Goal: Information Seeking & Learning: Compare options

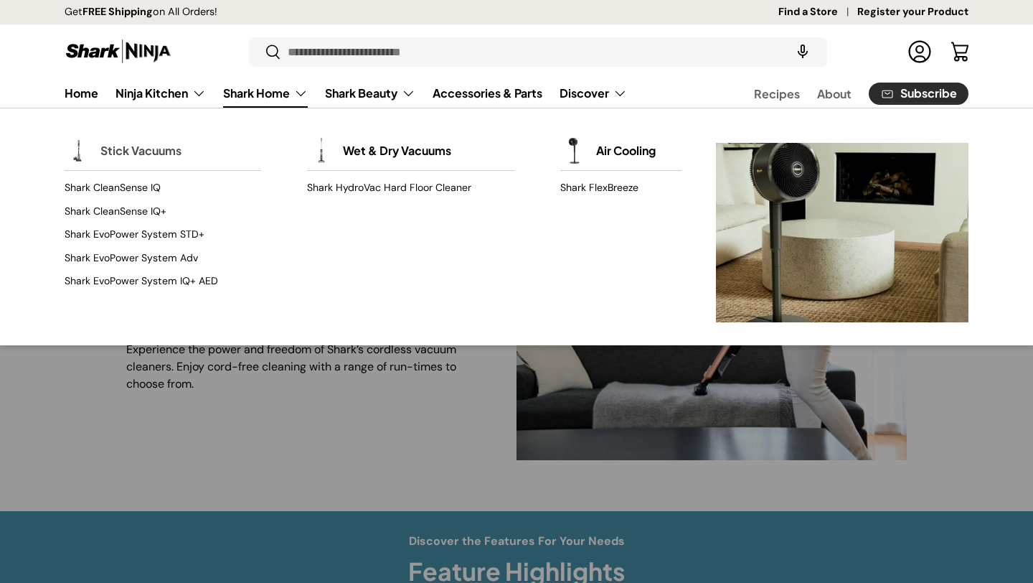
click at [143, 151] on link "Stick Vacuums" at bounding box center [140, 151] width 81 height 32
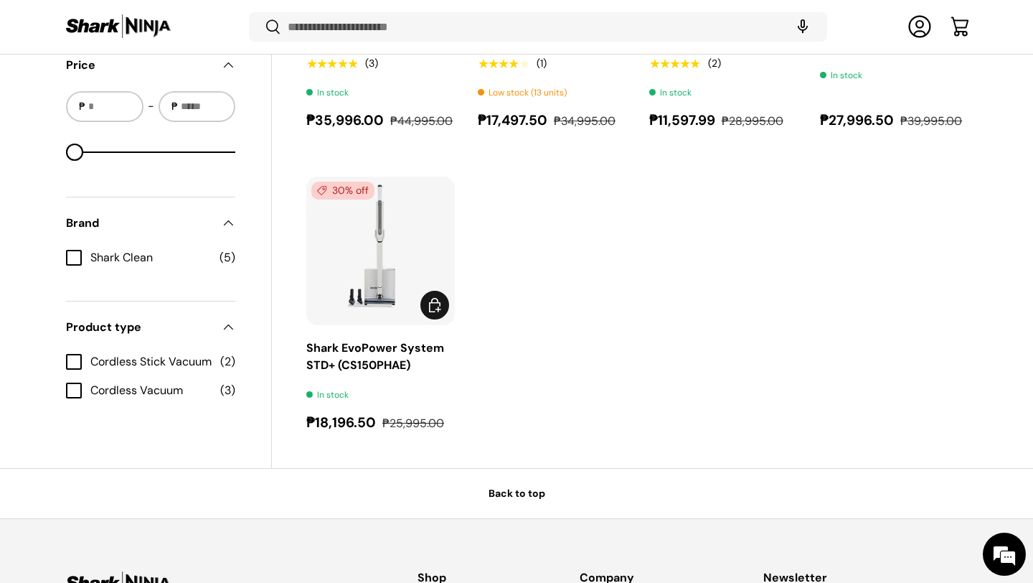
scroll to position [755, 0]
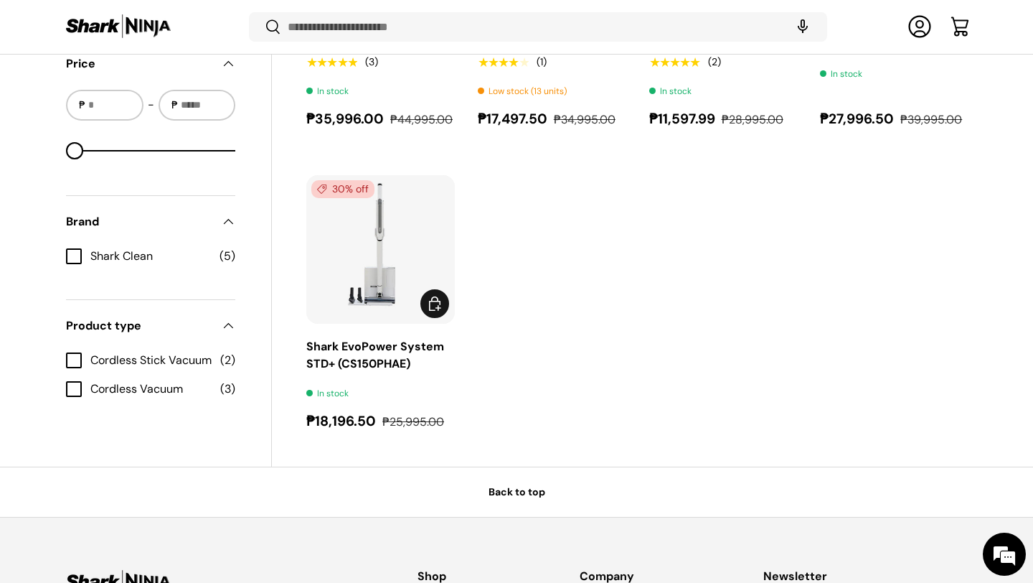
click at [0, 0] on img "Shark EvoPower System STD+ (CS150PHAE)" at bounding box center [0, 0] width 0 height 0
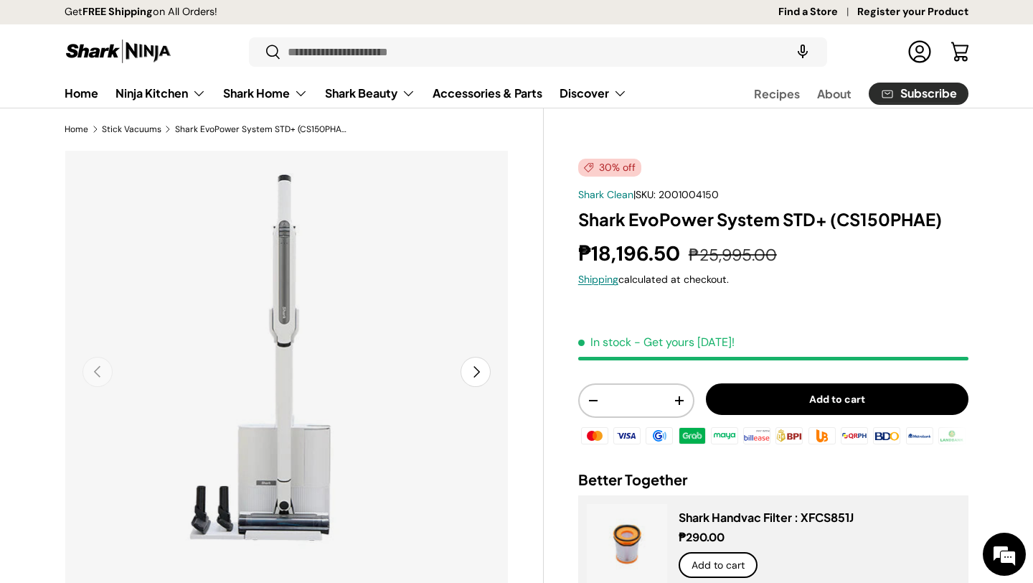
click at [486, 364] on button "Next" at bounding box center [476, 372] width 30 height 30
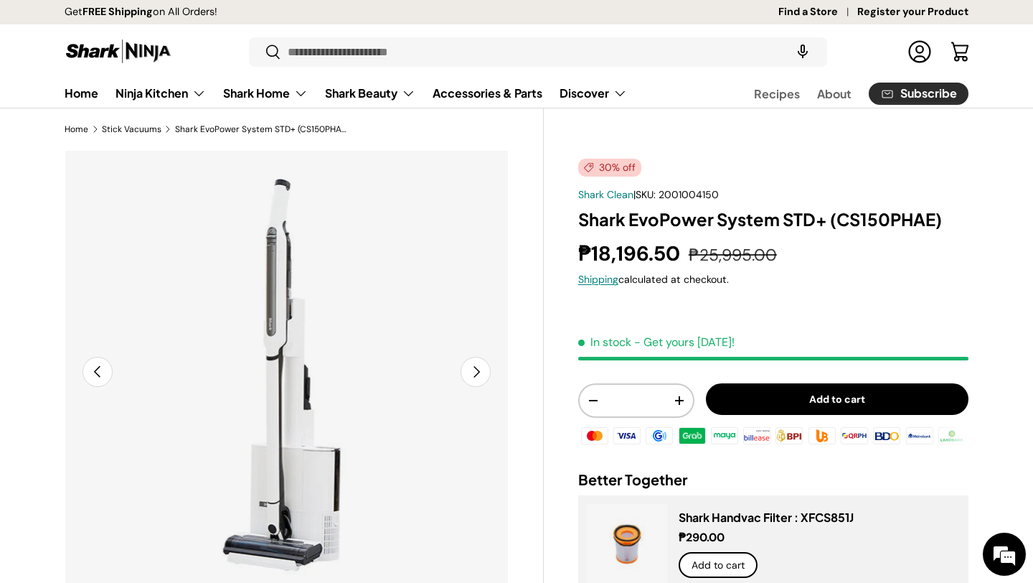
click at [486, 364] on button "Next" at bounding box center [476, 372] width 30 height 30
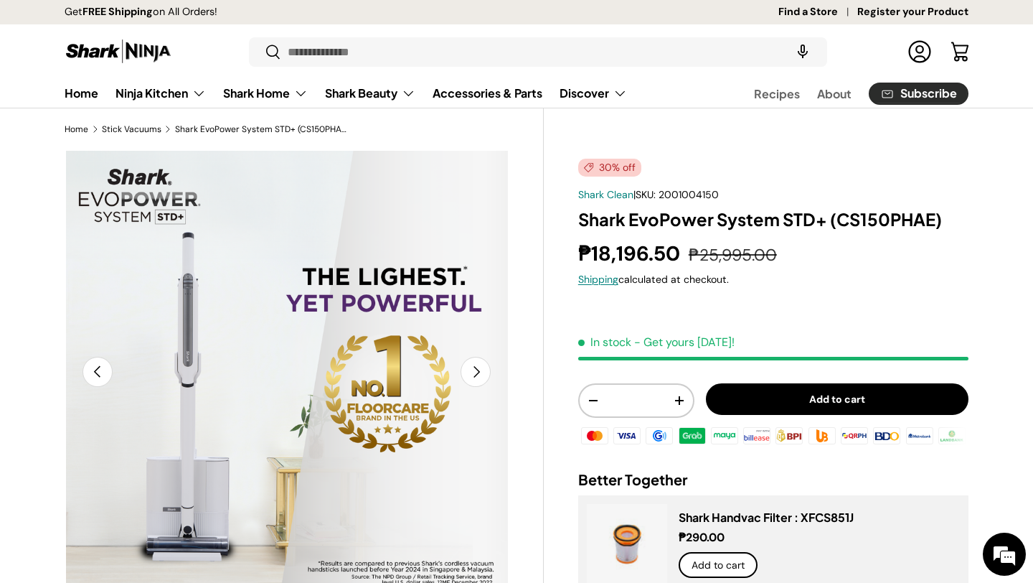
click at [486, 364] on button "Next" at bounding box center [476, 372] width 30 height 30
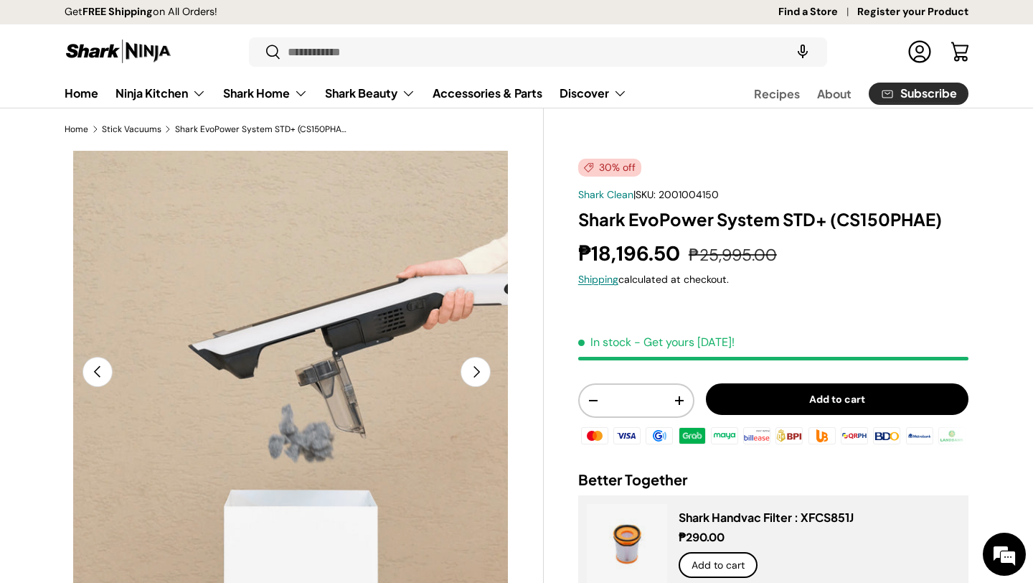
scroll to position [0, 1353]
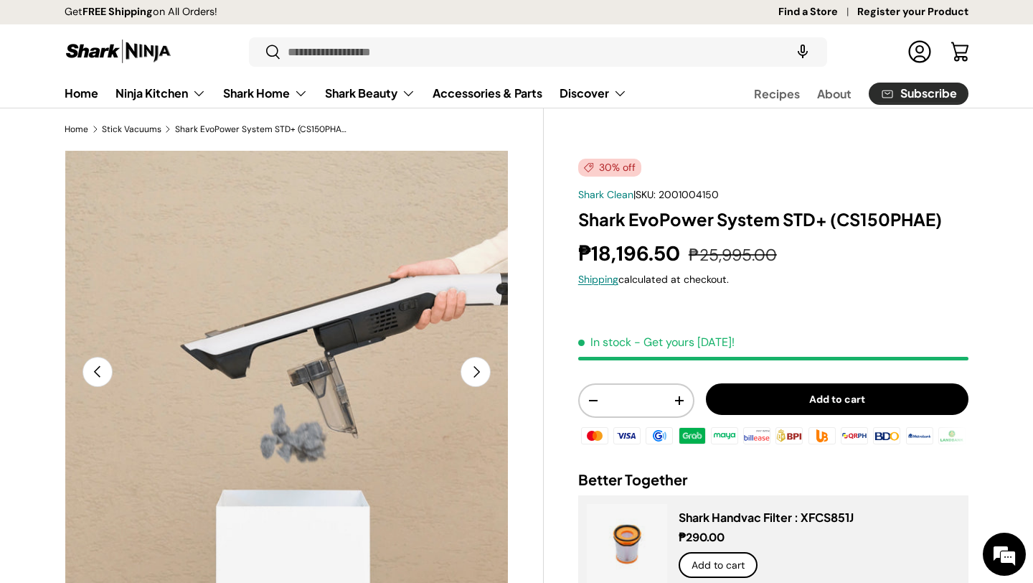
click at [487, 364] on button "Next" at bounding box center [476, 372] width 30 height 30
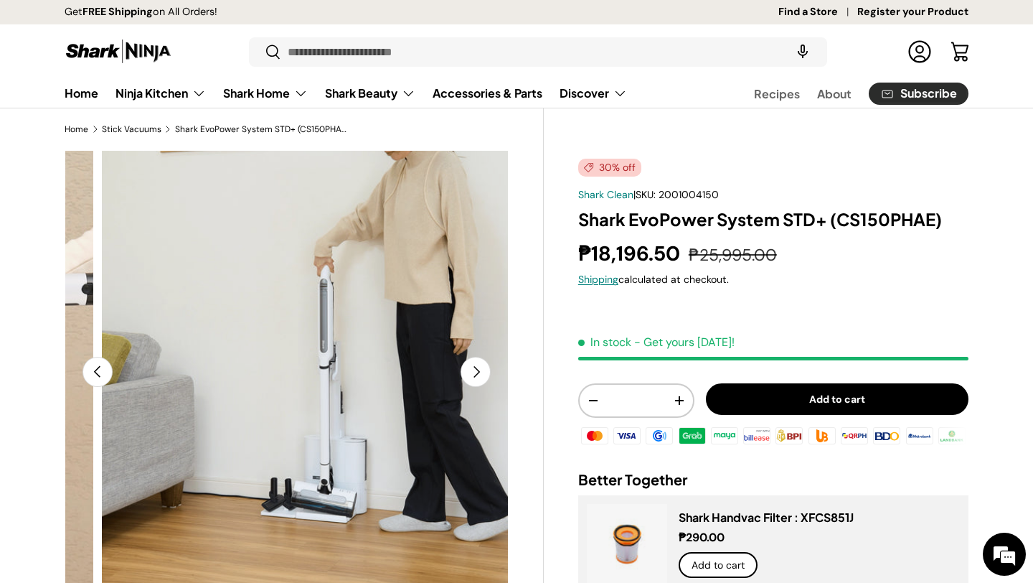
scroll to position [0, 1804]
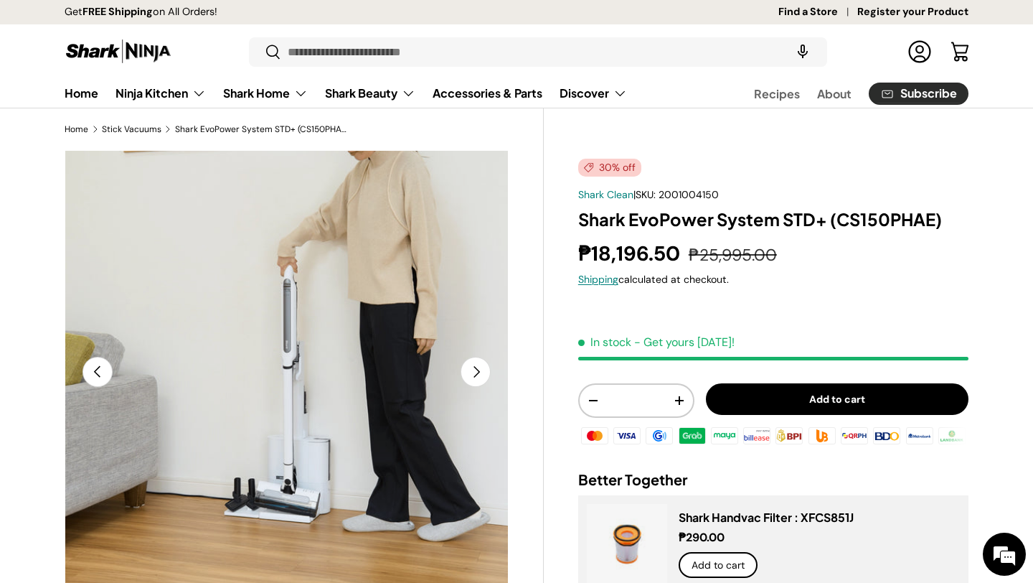
click at [487, 365] on button "Next" at bounding box center [476, 372] width 30 height 30
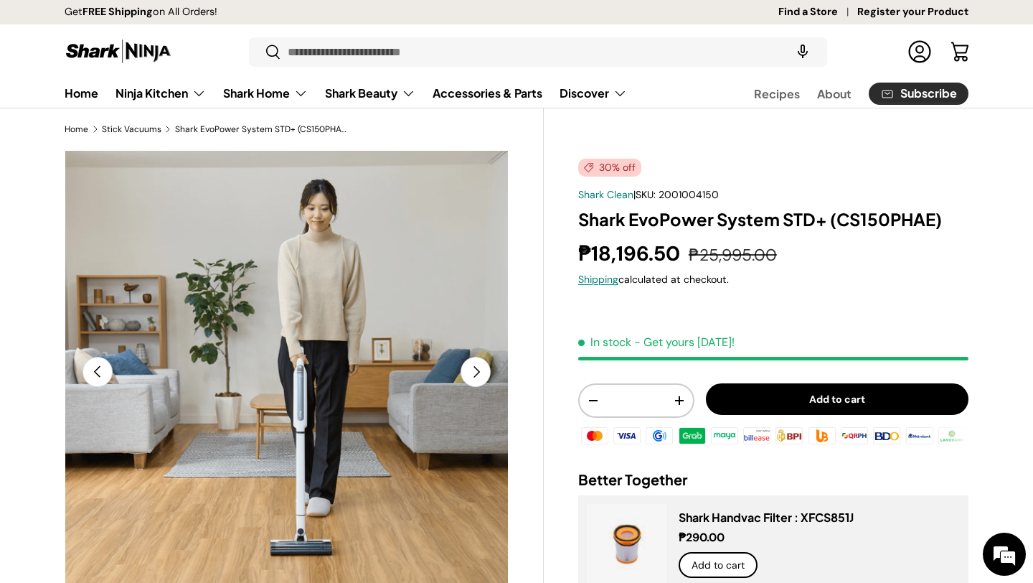
click at [487, 366] on button "Next" at bounding box center [476, 372] width 30 height 30
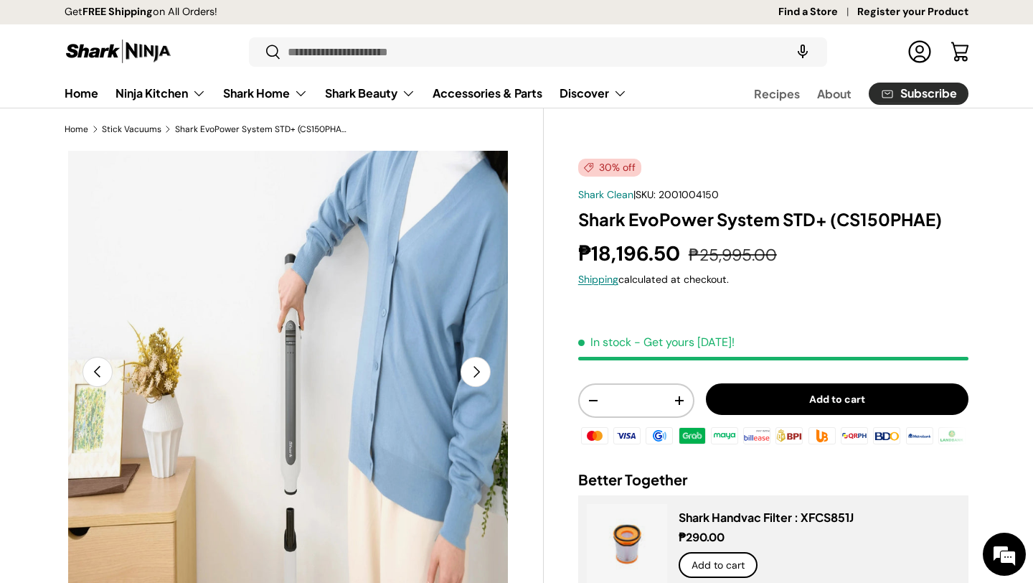
scroll to position [0, 273]
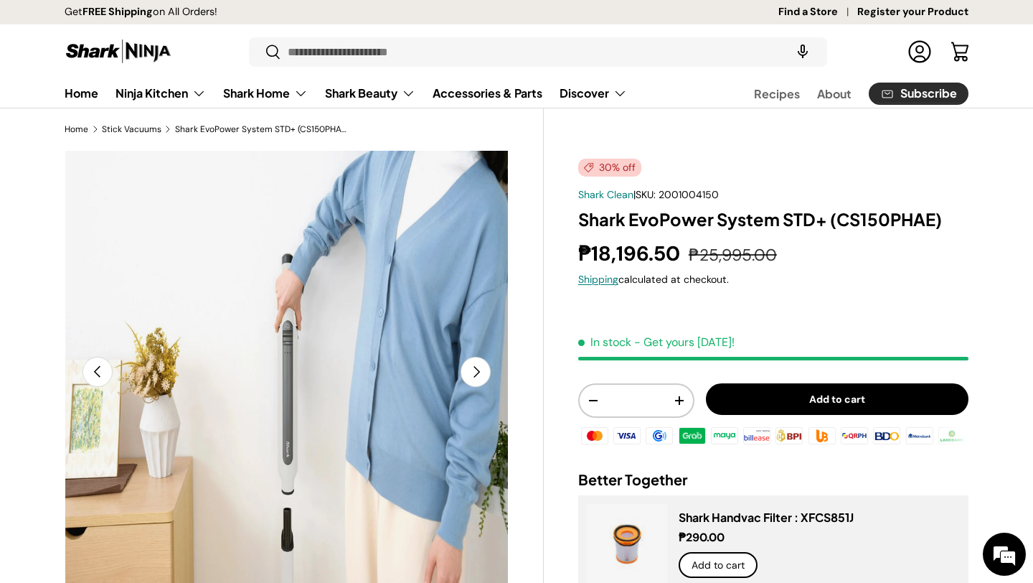
click at [487, 366] on button "Next" at bounding box center [476, 372] width 30 height 30
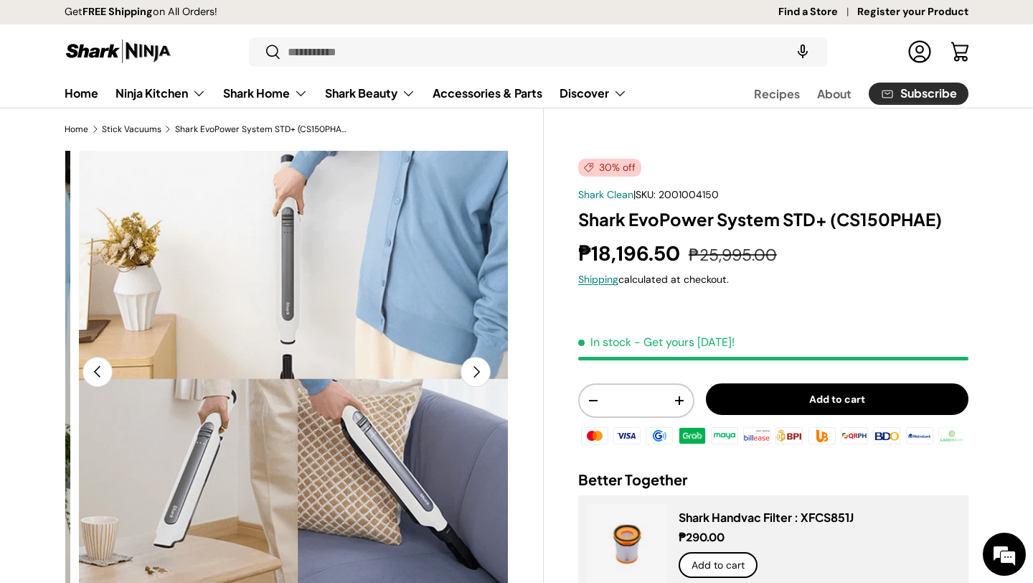
scroll to position [0, 3157]
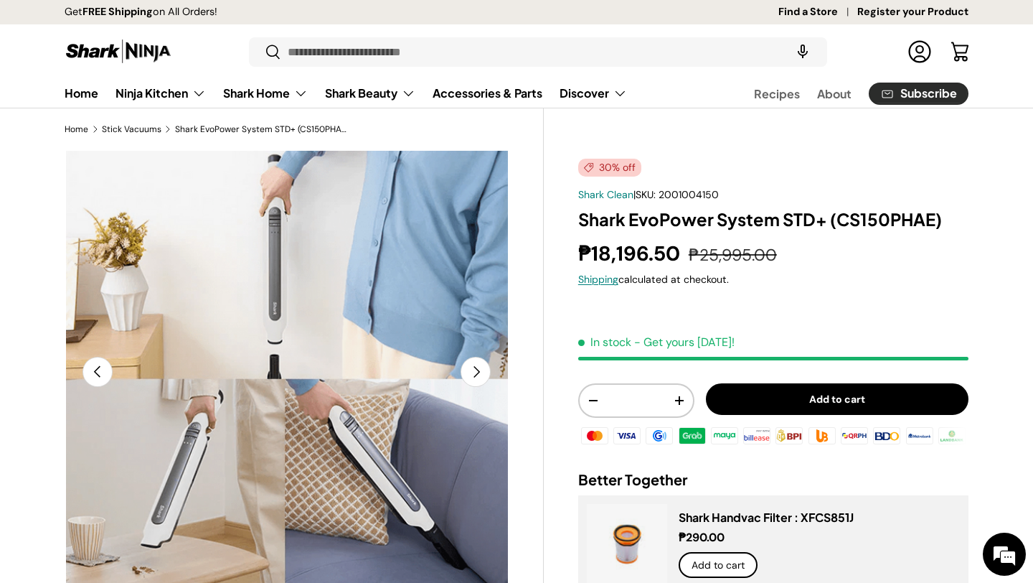
click at [487, 367] on button "Next" at bounding box center [476, 372] width 30 height 30
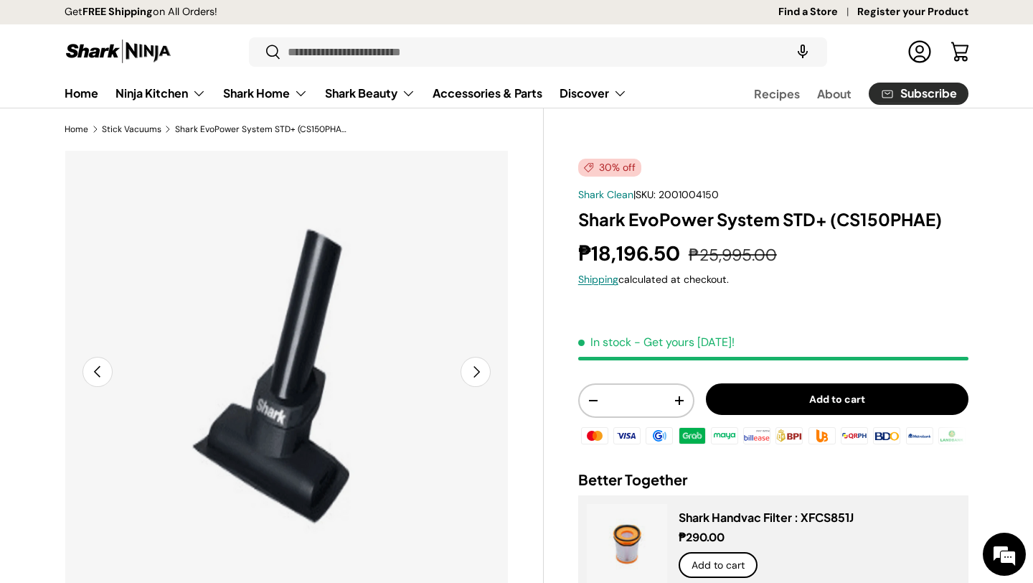
scroll to position [0, 0]
click at [488, 367] on button "Next" at bounding box center [476, 372] width 30 height 30
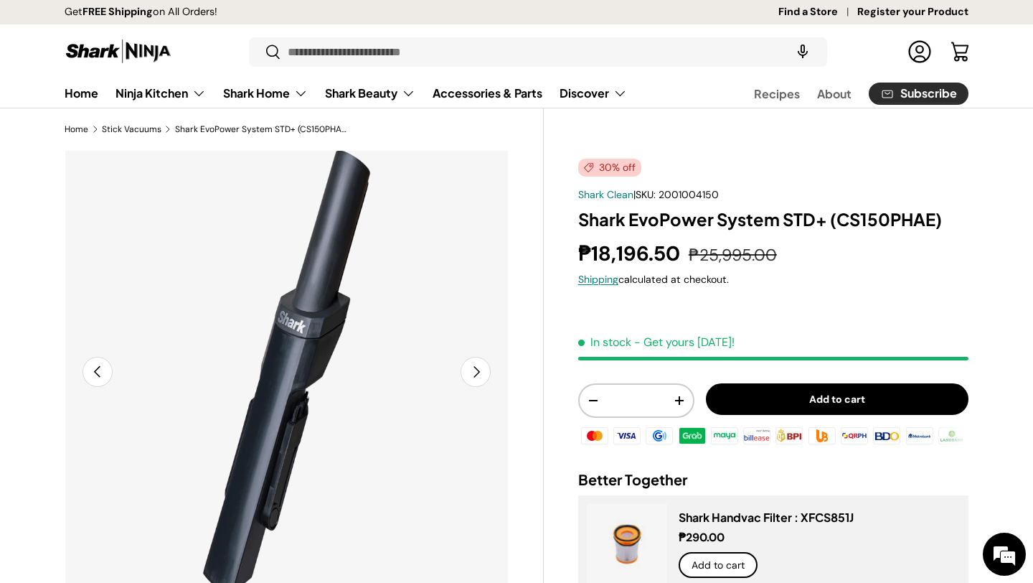
click at [489, 369] on button "Next" at bounding box center [476, 372] width 30 height 30
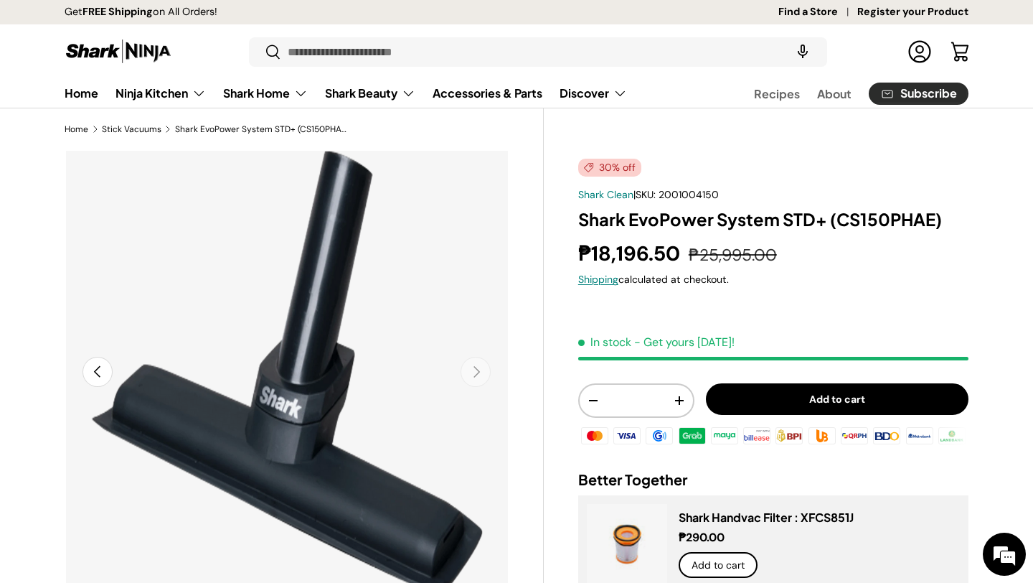
scroll to position [0, 4511]
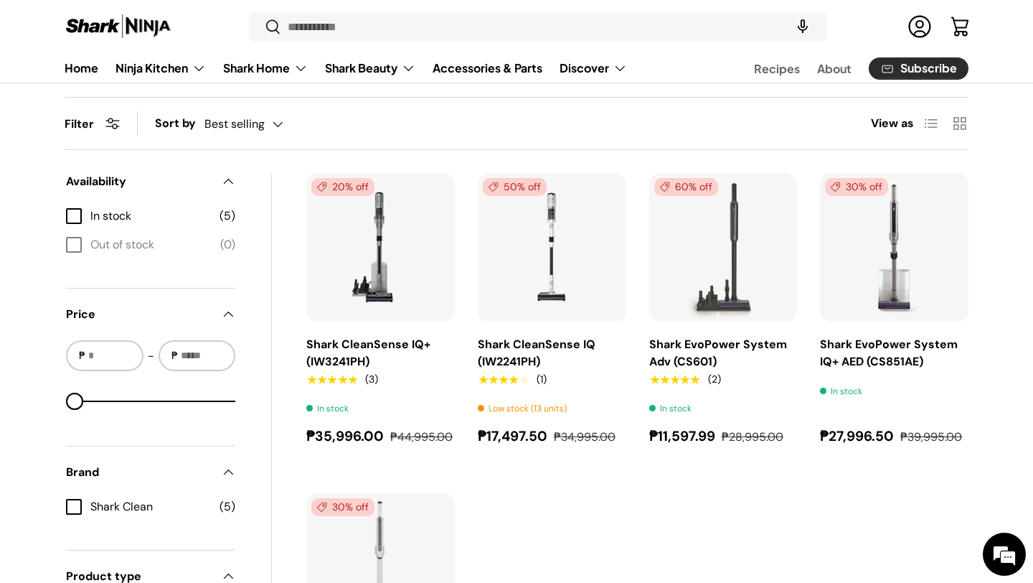
scroll to position [438, 0]
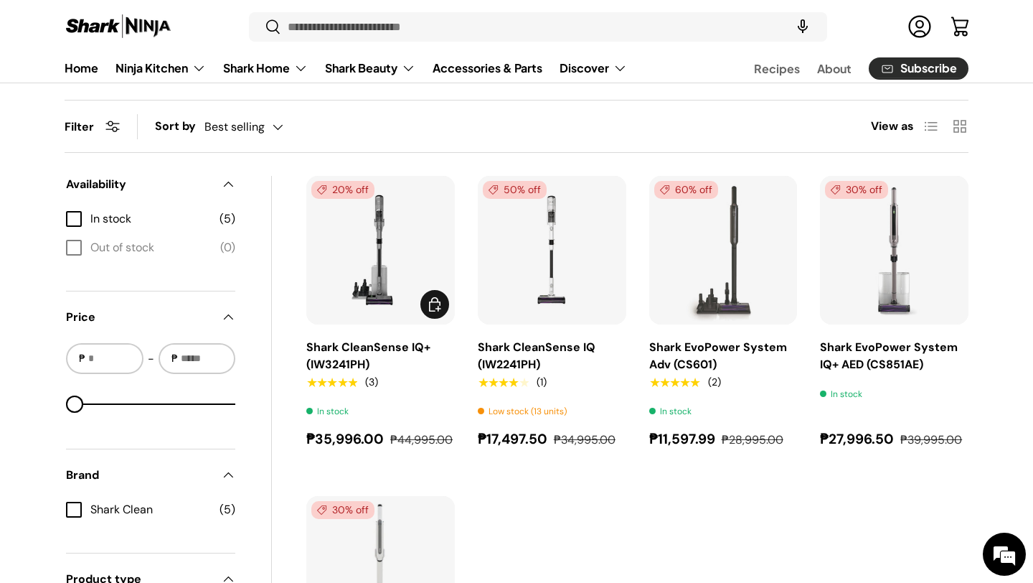
click at [0, 0] on img "Shark CleanSense IQ+ (IW3241PH)" at bounding box center [0, 0] width 0 height 0
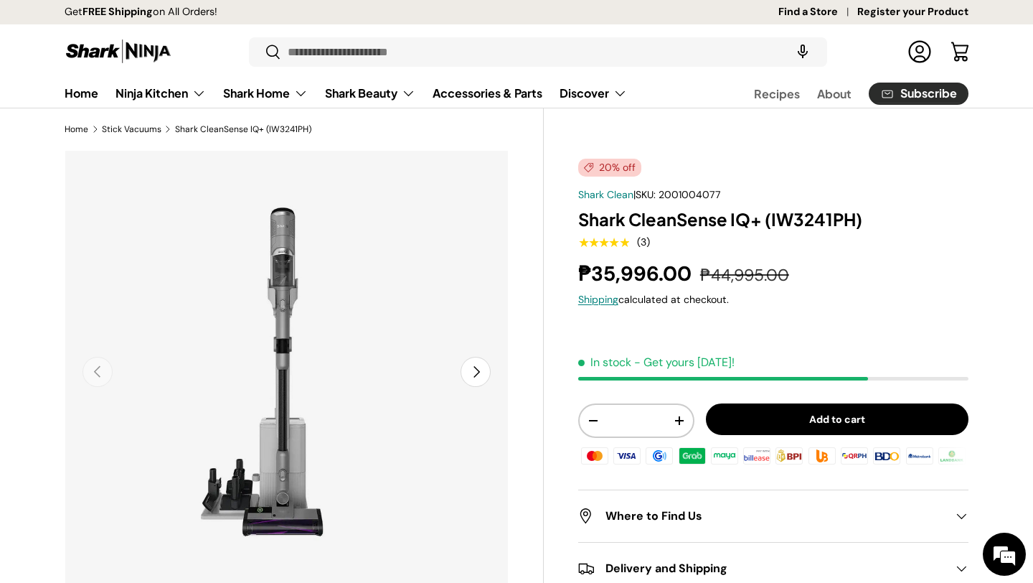
click at [489, 367] on button "Next" at bounding box center [476, 372] width 30 height 30
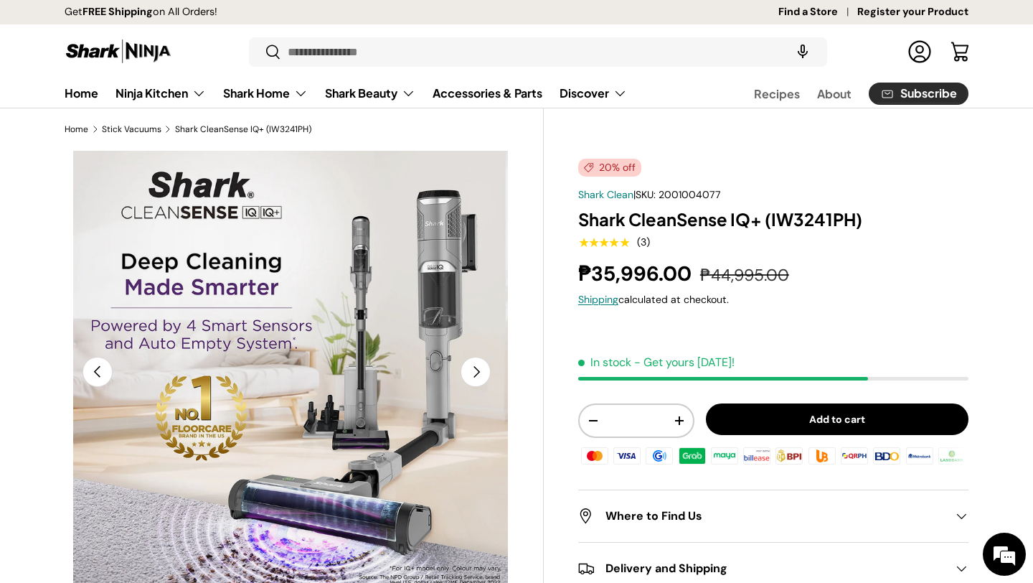
scroll to position [0, 451]
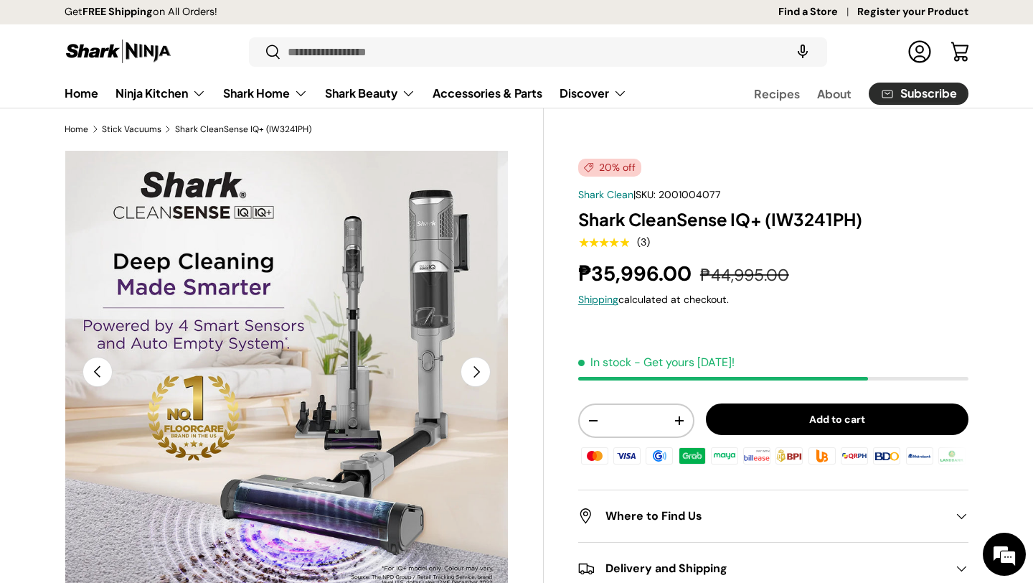
click at [489, 367] on button "Next" at bounding box center [476, 372] width 30 height 30
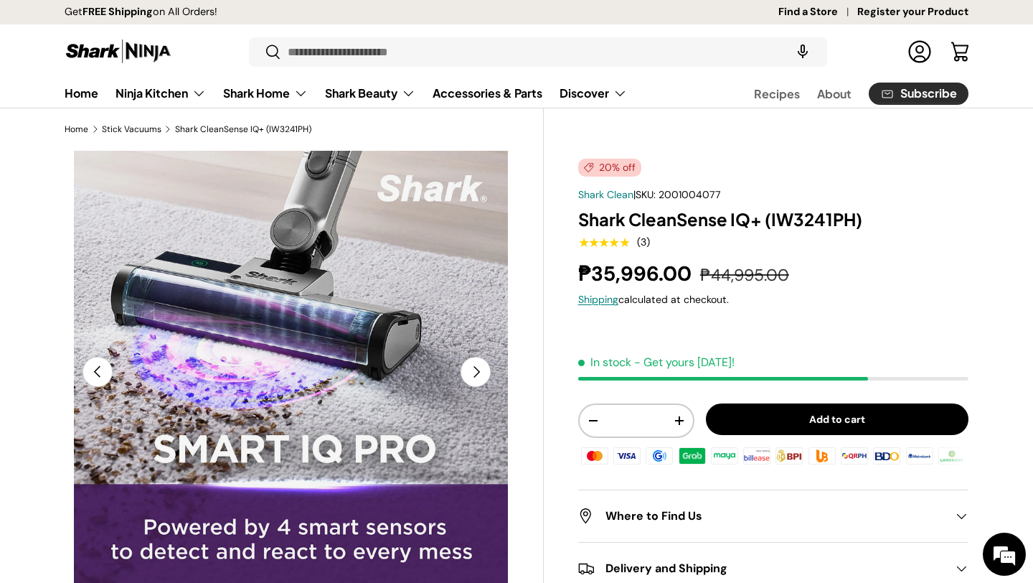
scroll to position [0, 902]
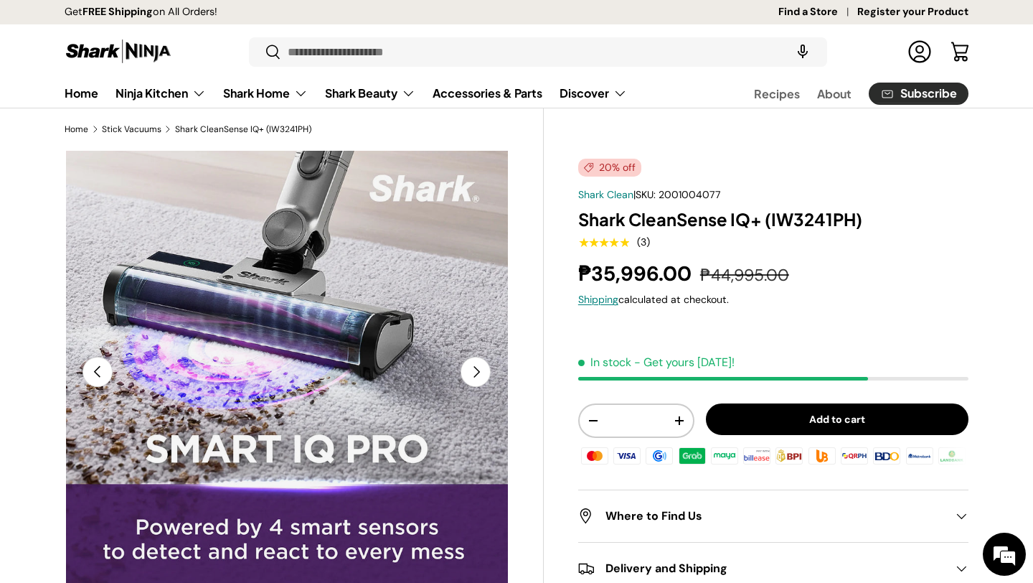
click at [489, 367] on button "Next" at bounding box center [476, 372] width 30 height 30
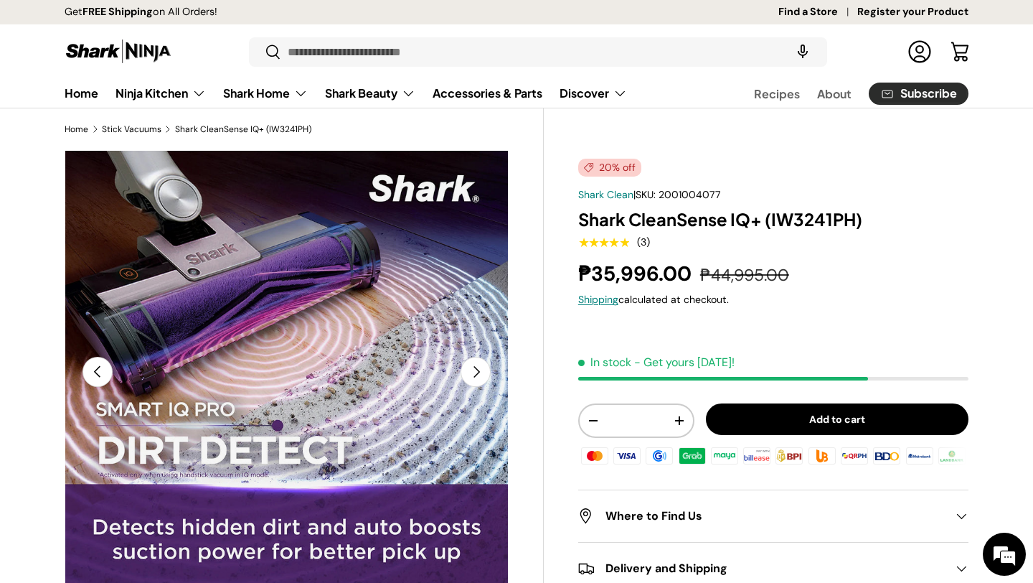
scroll to position [0, 0]
click at [489, 367] on button "Next" at bounding box center [476, 372] width 30 height 30
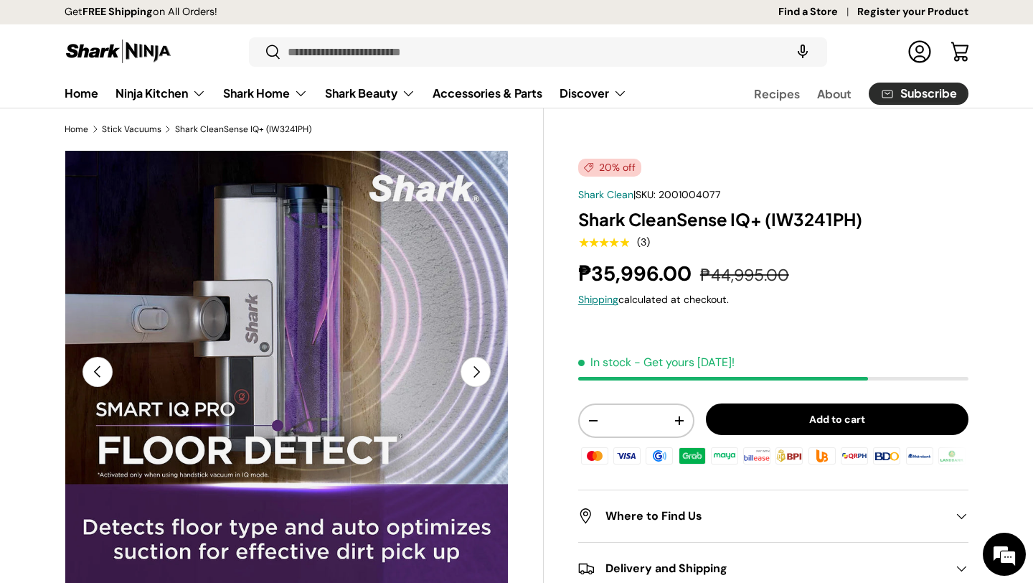
click at [489, 367] on button "Next" at bounding box center [476, 372] width 30 height 30
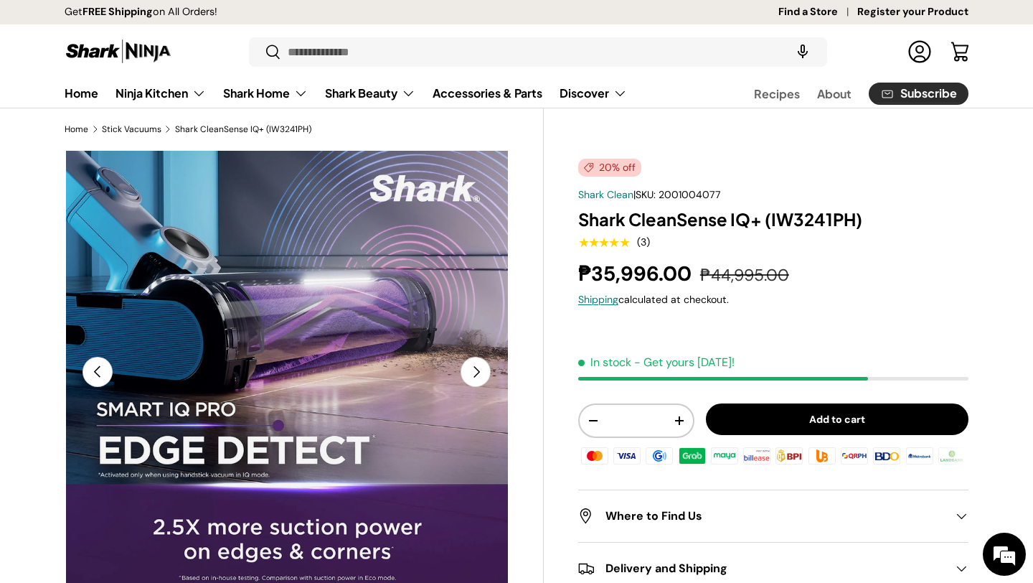
scroll to position [0, 2256]
click at [489, 367] on button "Next" at bounding box center [476, 372] width 30 height 30
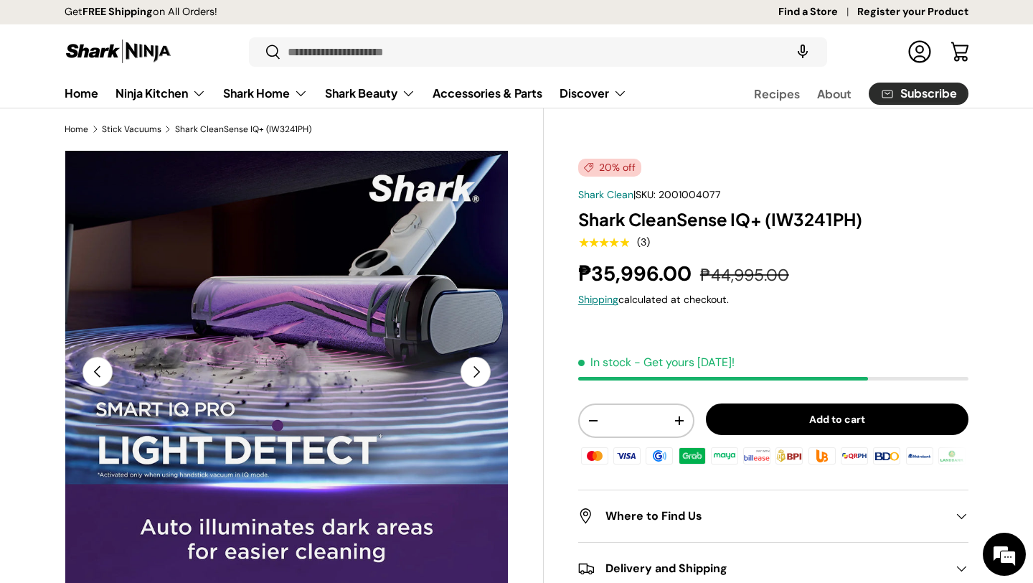
scroll to position [0, 339]
click at [491, 367] on button "Next" at bounding box center [476, 372] width 30 height 30
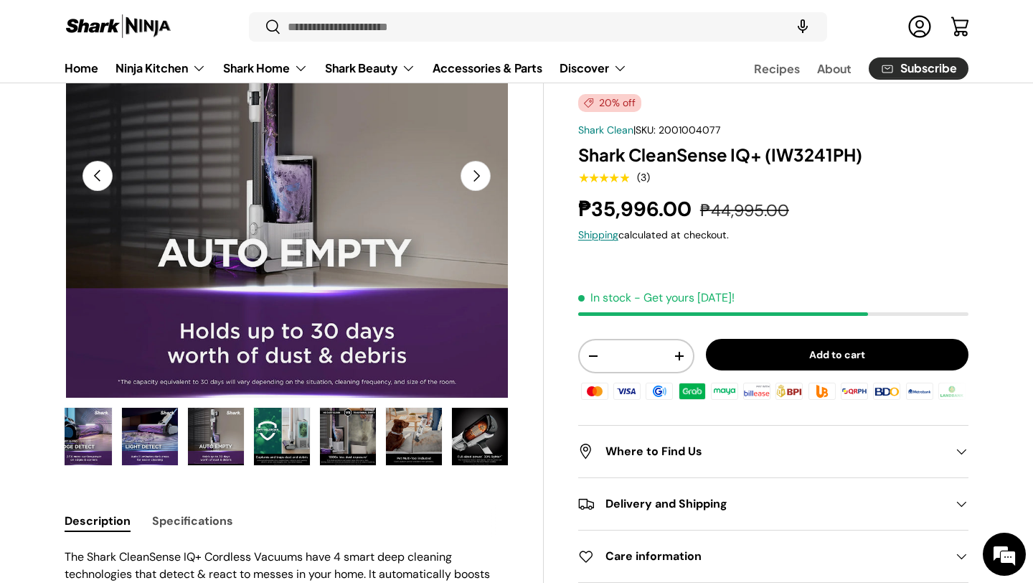
scroll to position [194, 0]
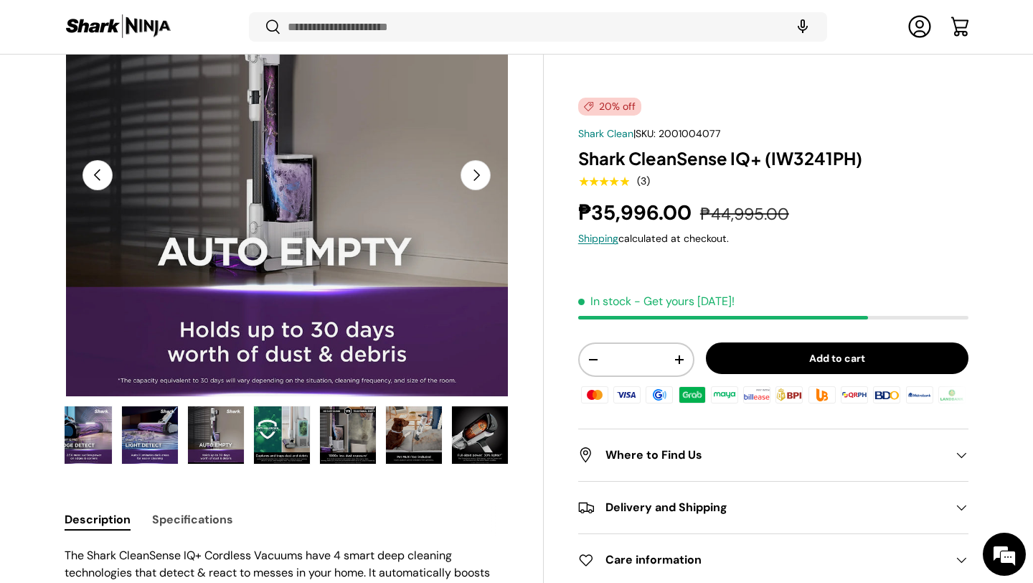
click at [709, 458] on h2 "Where to Find Us" at bounding box center [761, 454] width 367 height 17
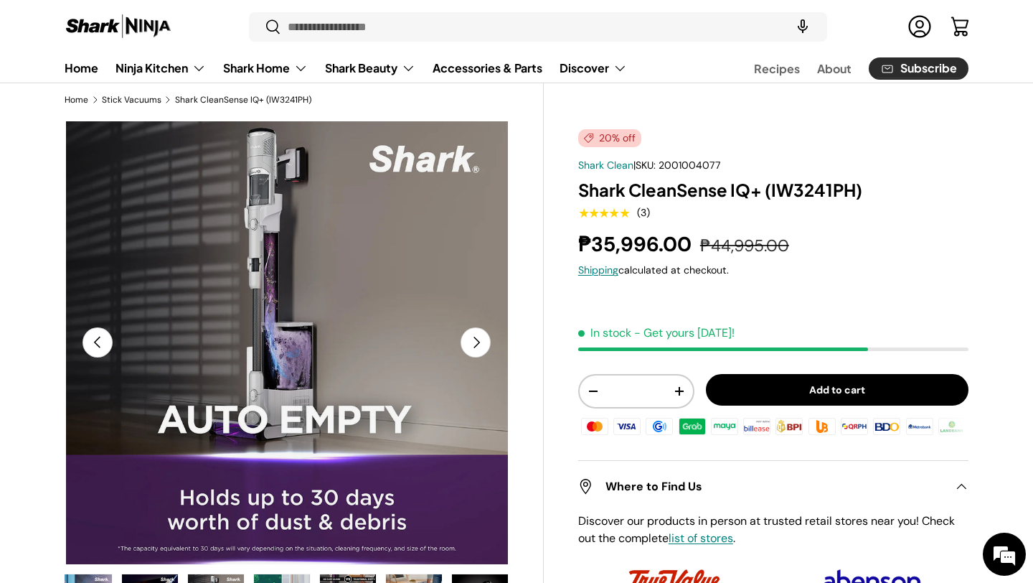
scroll to position [0, 0]
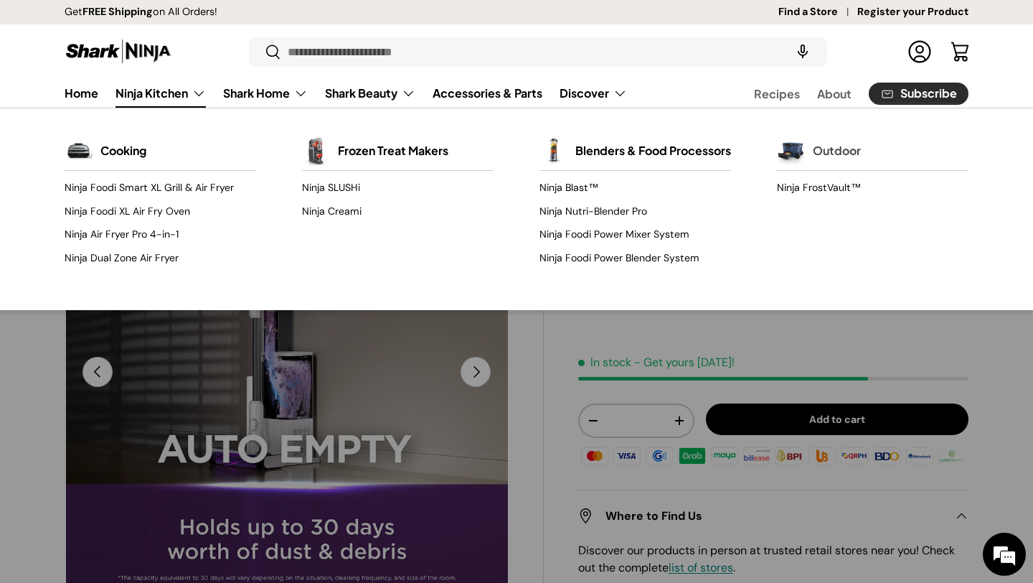
click at [799, 149] on img "Primary" at bounding box center [791, 150] width 29 height 29
click at [829, 179] on link "Ninja FrostVault™" at bounding box center [873, 187] width 192 height 23
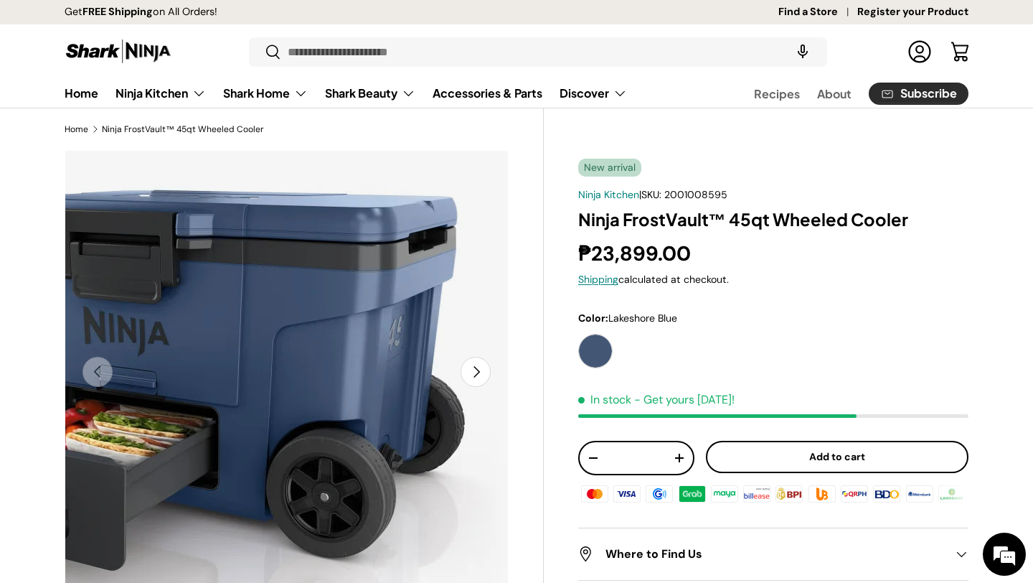
click at [492, 364] on img "Gallery Viewer" at bounding box center [287, 372] width 444 height 444
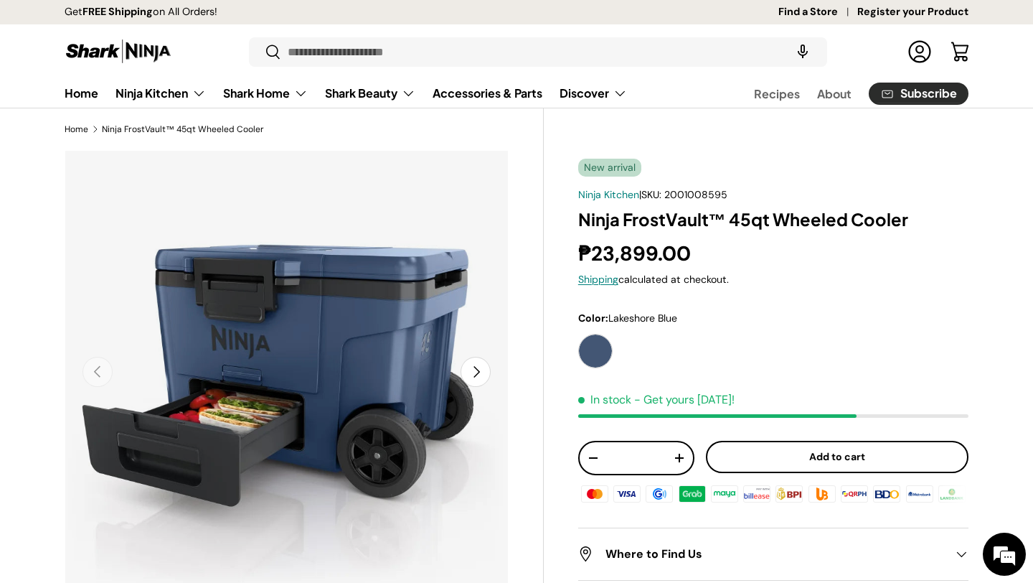
click at [481, 375] on button "Next" at bounding box center [476, 372] width 30 height 30
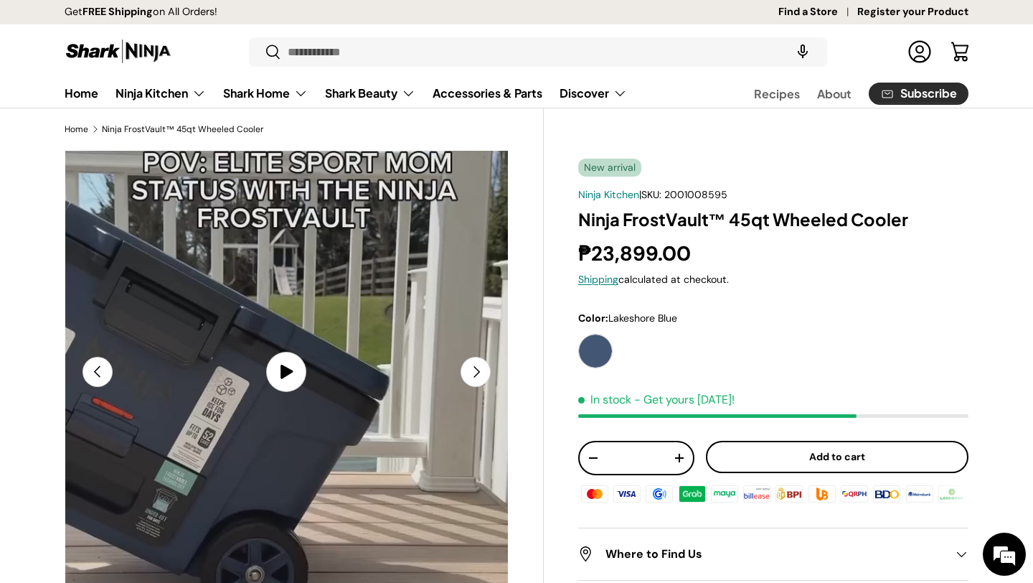
click at [481, 375] on button "Next" at bounding box center [476, 372] width 30 height 30
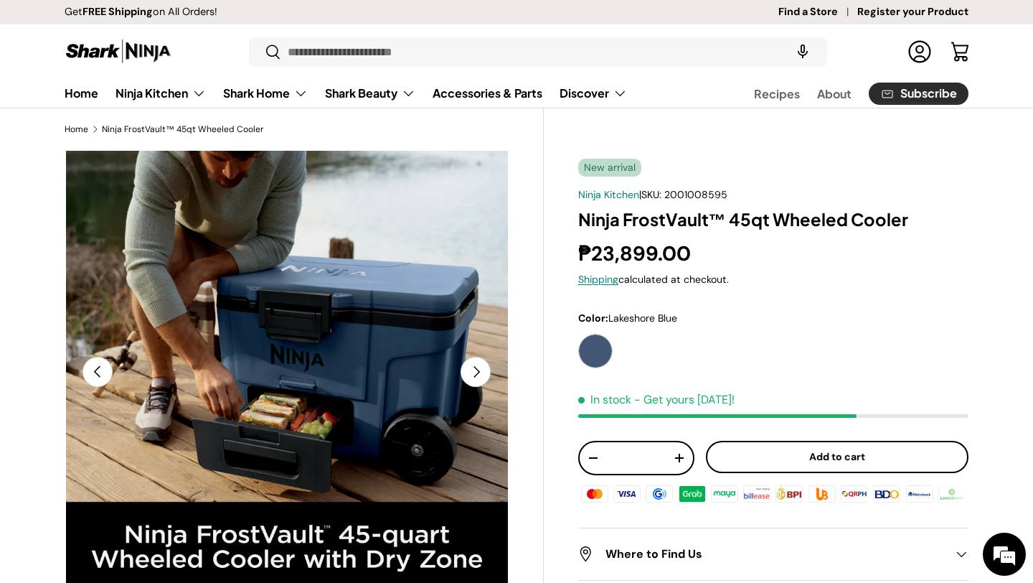
click at [481, 375] on button "Next" at bounding box center [476, 372] width 30 height 30
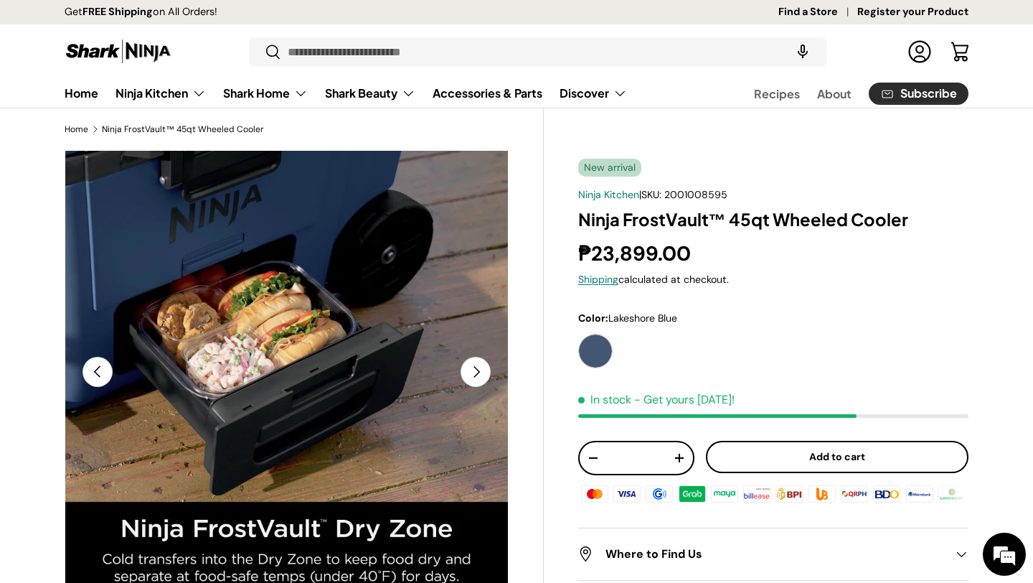
click at [481, 375] on button "Next" at bounding box center [476, 372] width 30 height 30
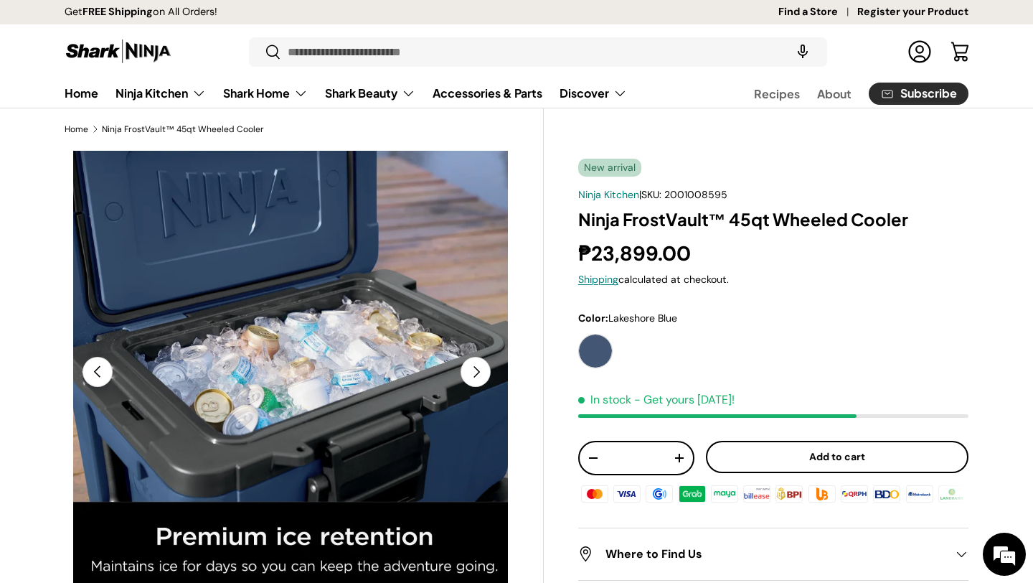
scroll to position [0, 1804]
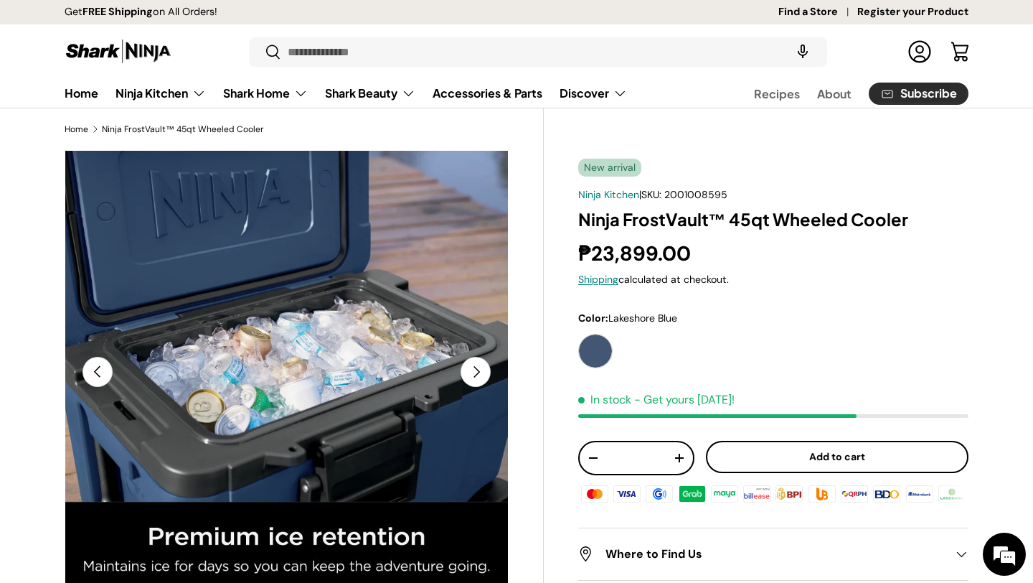
click at [481, 375] on button "Next" at bounding box center [476, 372] width 30 height 30
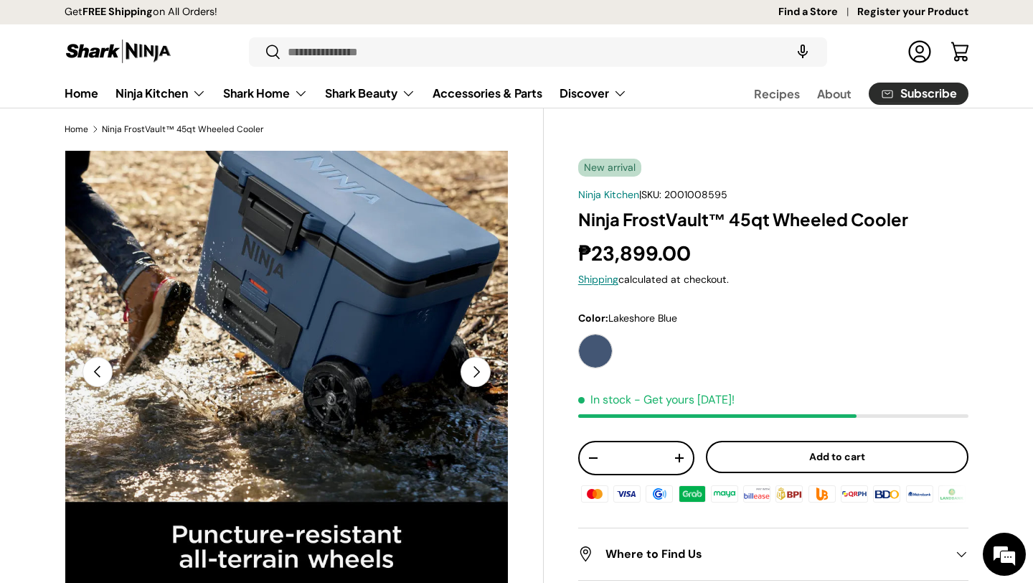
click at [481, 375] on button "Next" at bounding box center [476, 372] width 30 height 30
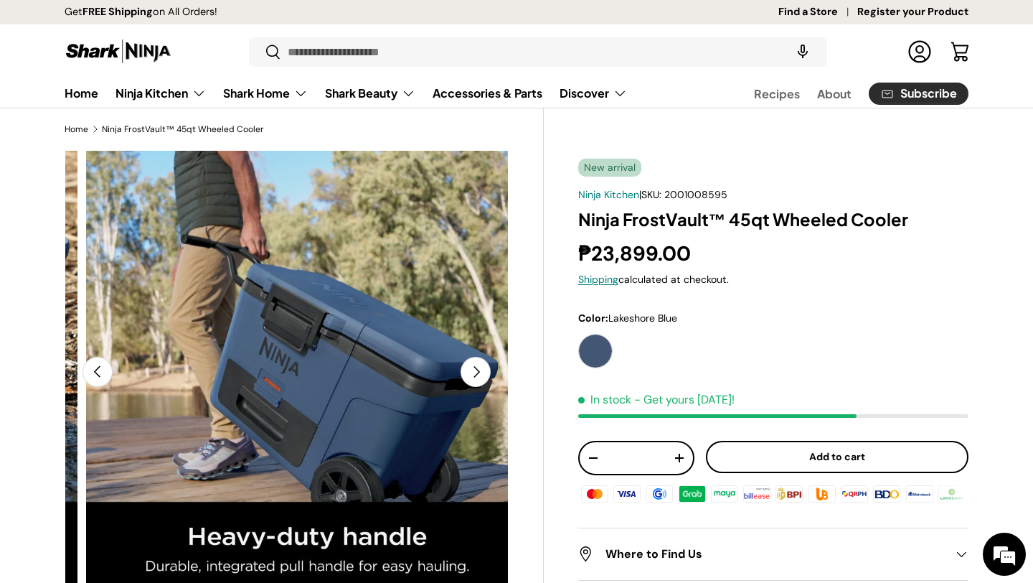
scroll to position [0, 141]
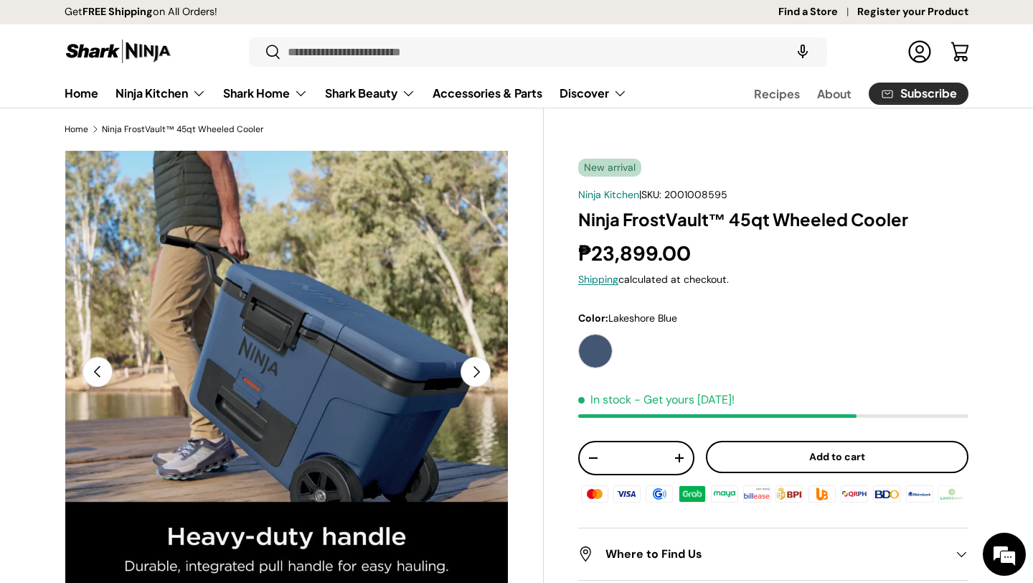
click at [481, 375] on button "Next" at bounding box center [476, 372] width 30 height 30
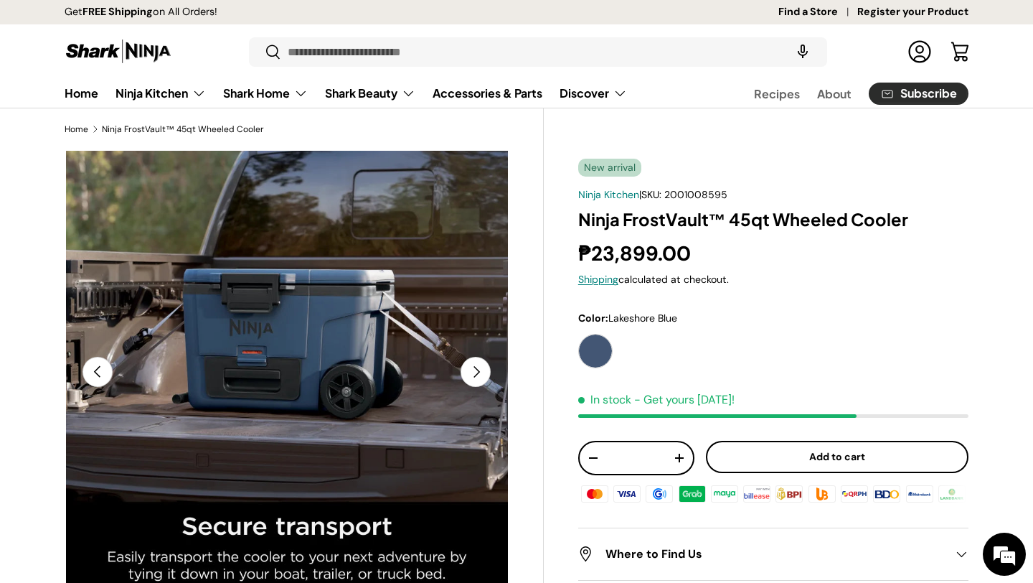
scroll to position [0, 0]
click at [481, 375] on button "Next" at bounding box center [476, 372] width 30 height 30
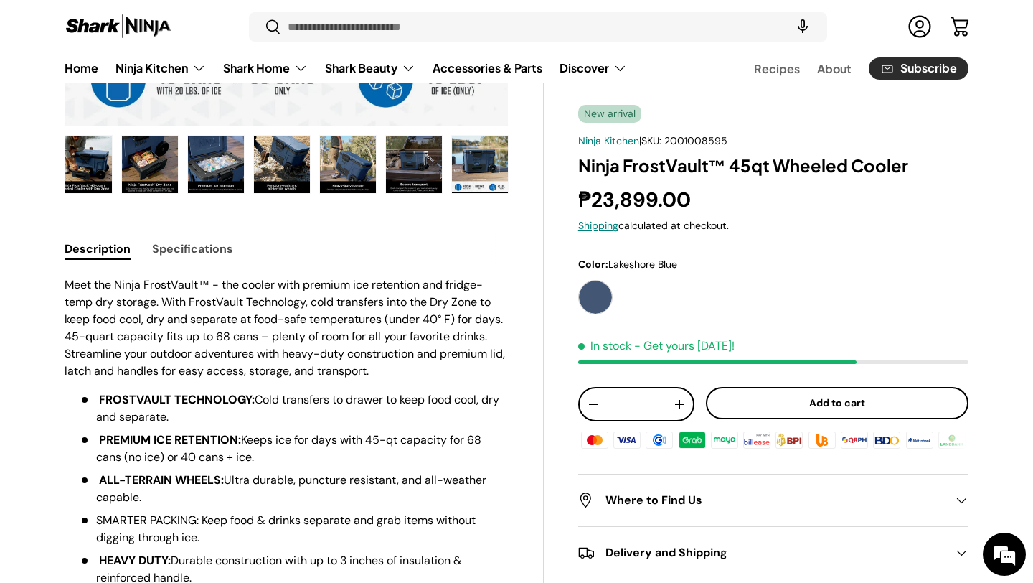
scroll to position [281, 0]
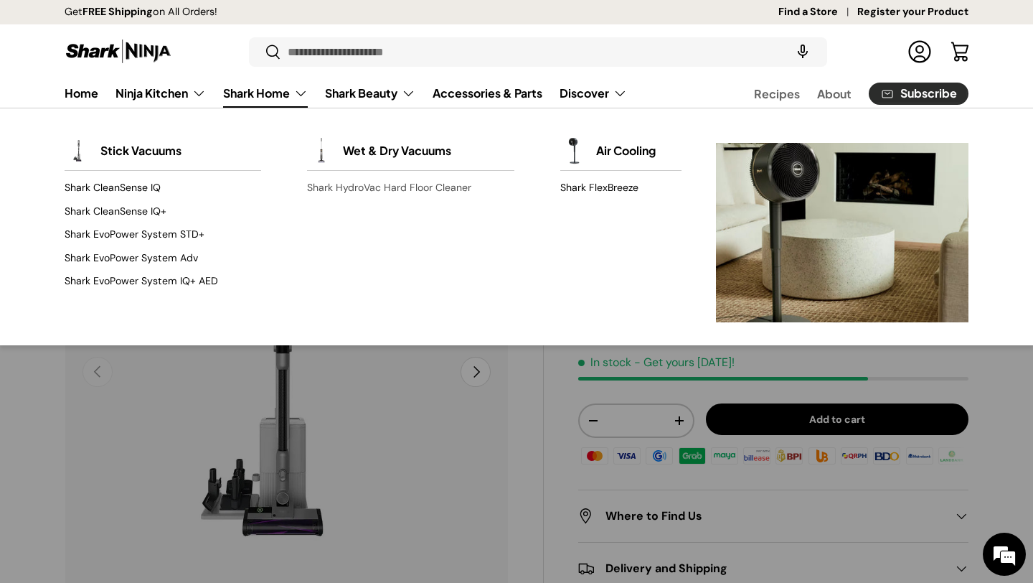
click at [404, 186] on link "Shark HydroVac Hard Floor Cleaner" at bounding box center [410, 187] width 207 height 23
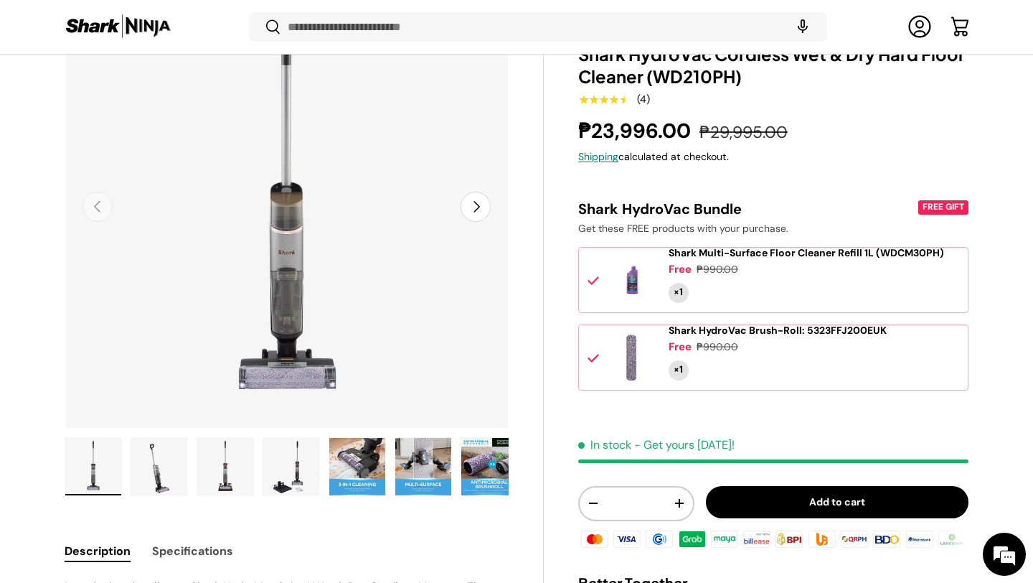
scroll to position [160, 0]
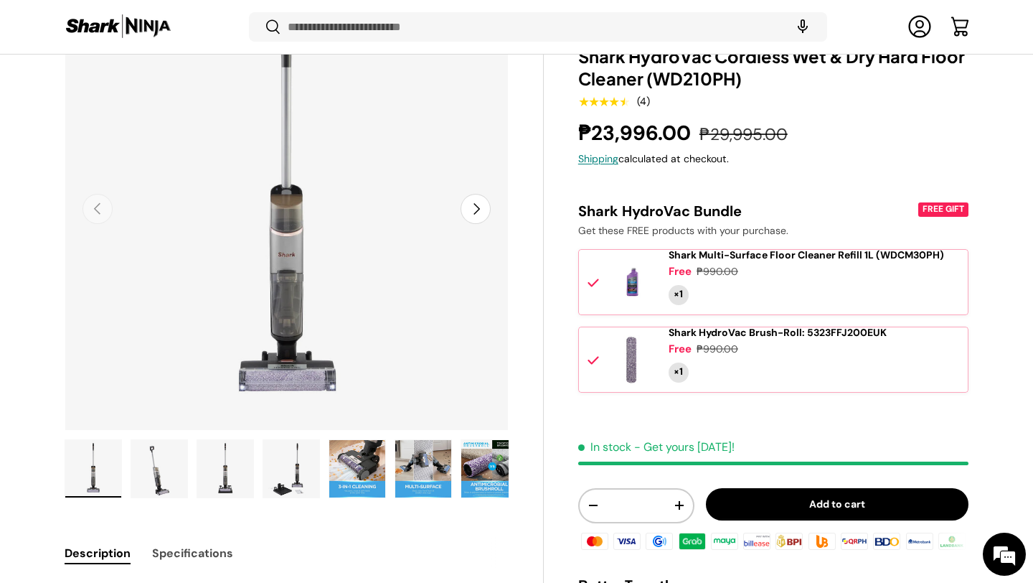
click at [270, 461] on img "Gallery Viewer" at bounding box center [291, 468] width 56 height 57
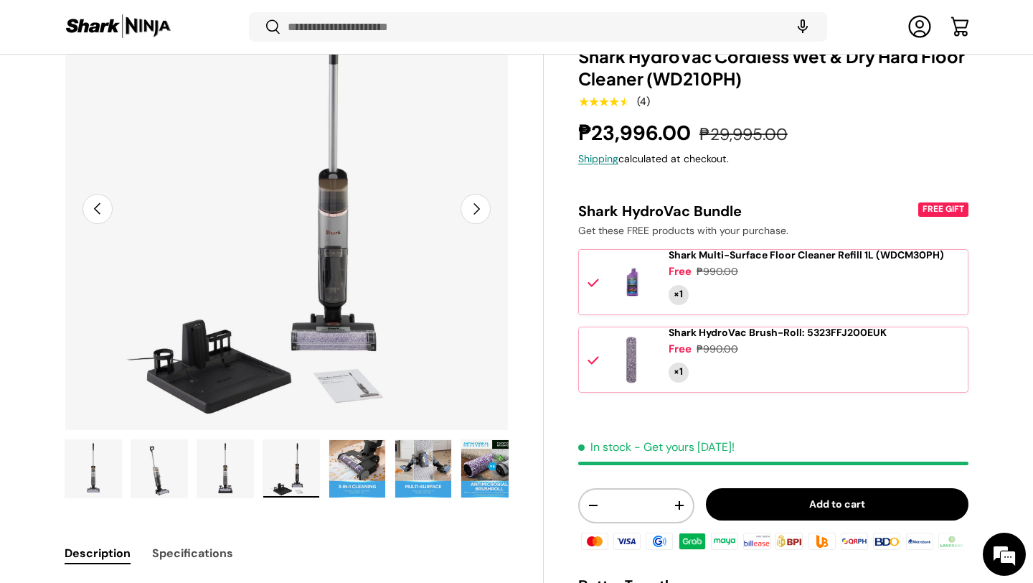
click at [201, 474] on img "Gallery Viewer" at bounding box center [225, 468] width 56 height 57
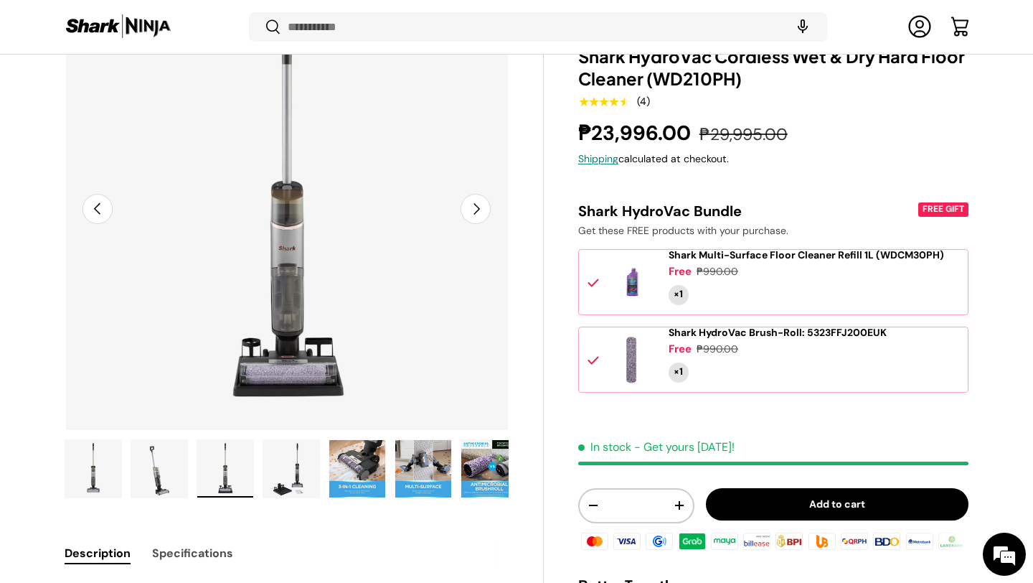
click at [392, 491] on ul "Load image 1 in gallery view Load image 2 in gallery view Load image 3 in galle…" at bounding box center [287, 470] width 444 height 63
click at [436, 488] on img "Gallery Viewer" at bounding box center [423, 468] width 56 height 57
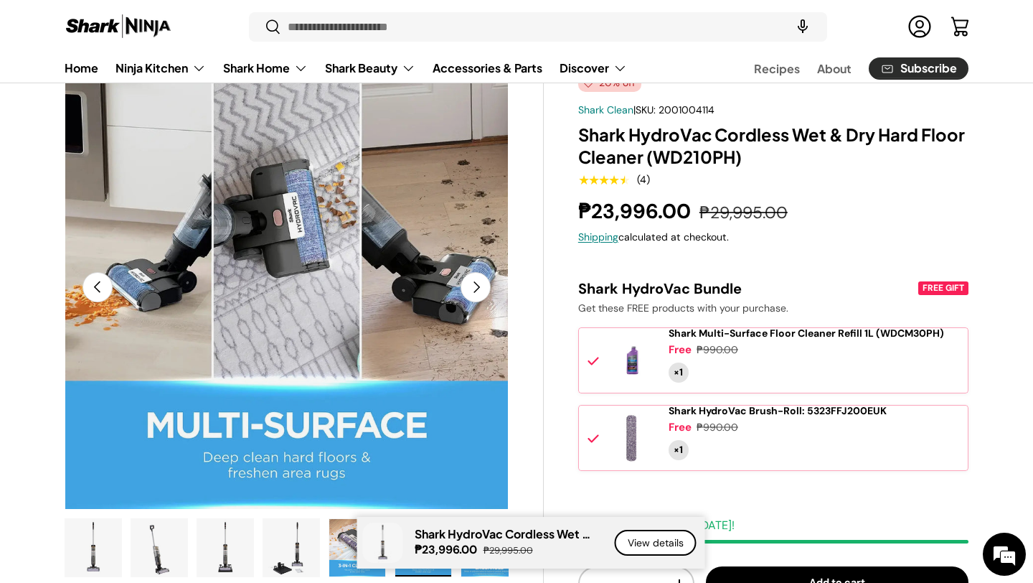
scroll to position [0, 0]
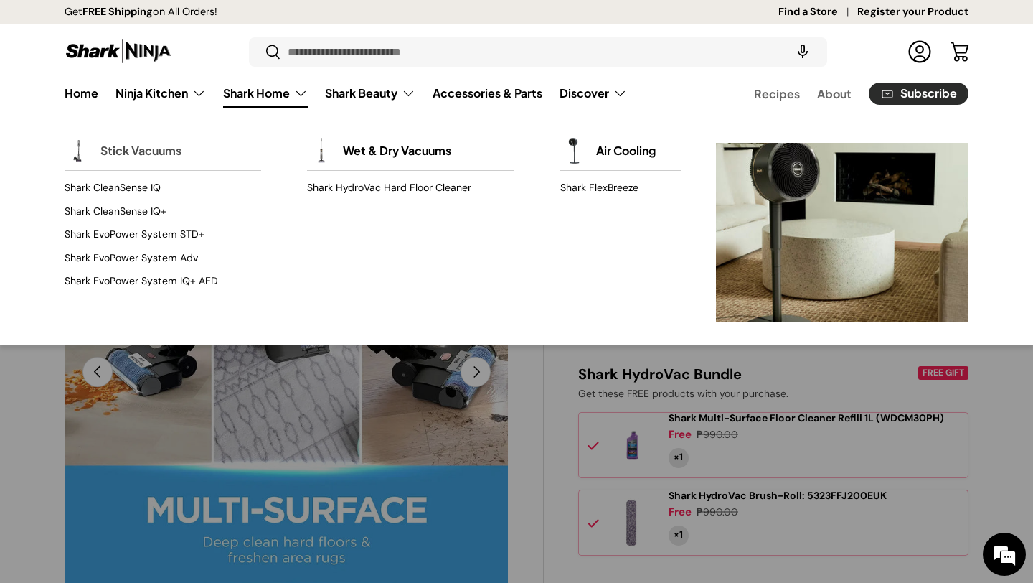
click at [128, 143] on link "Stick Vacuums" at bounding box center [140, 151] width 81 height 32
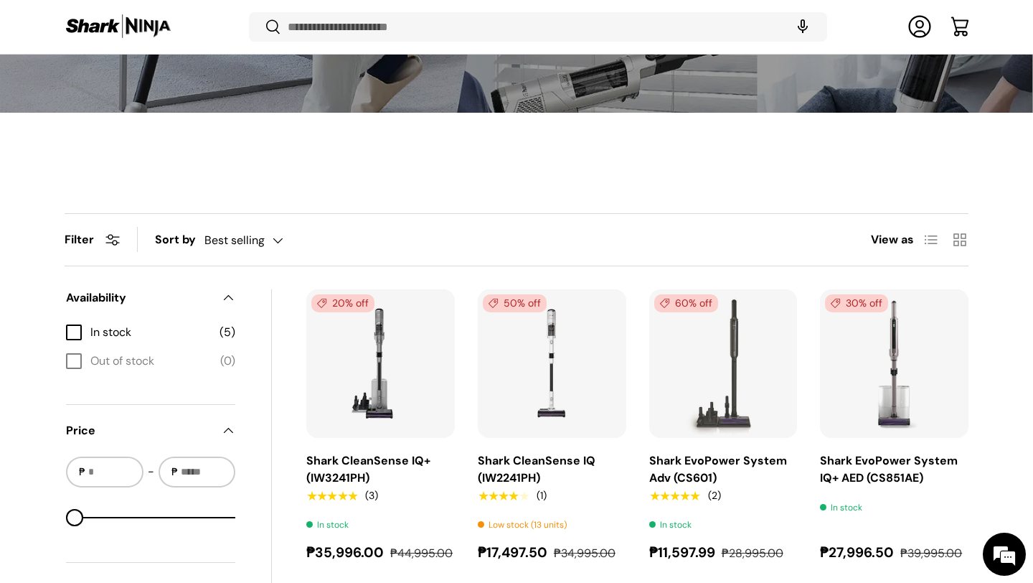
scroll to position [319, 0]
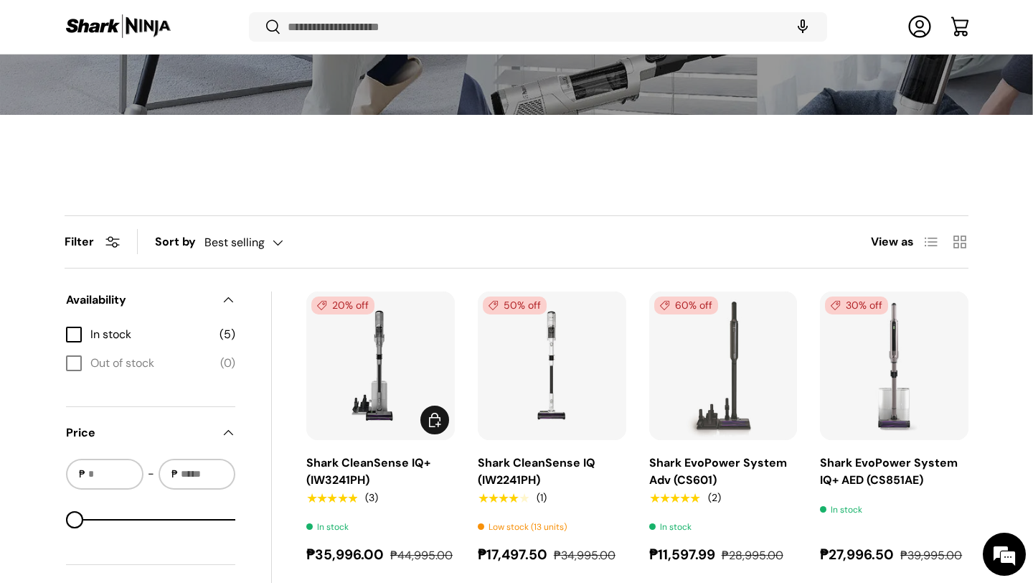
click at [0, 0] on img "Shark CleanSense IQ+ (IW3241PH)" at bounding box center [0, 0] width 0 height 0
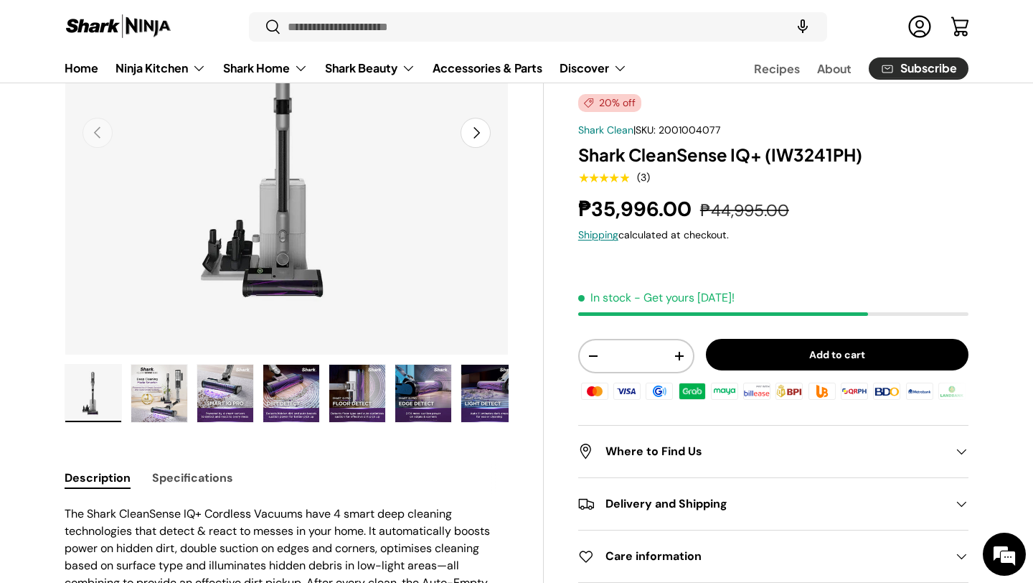
scroll to position [240, 0]
click at [161, 402] on img "Gallery Viewer" at bounding box center [159, 392] width 56 height 57
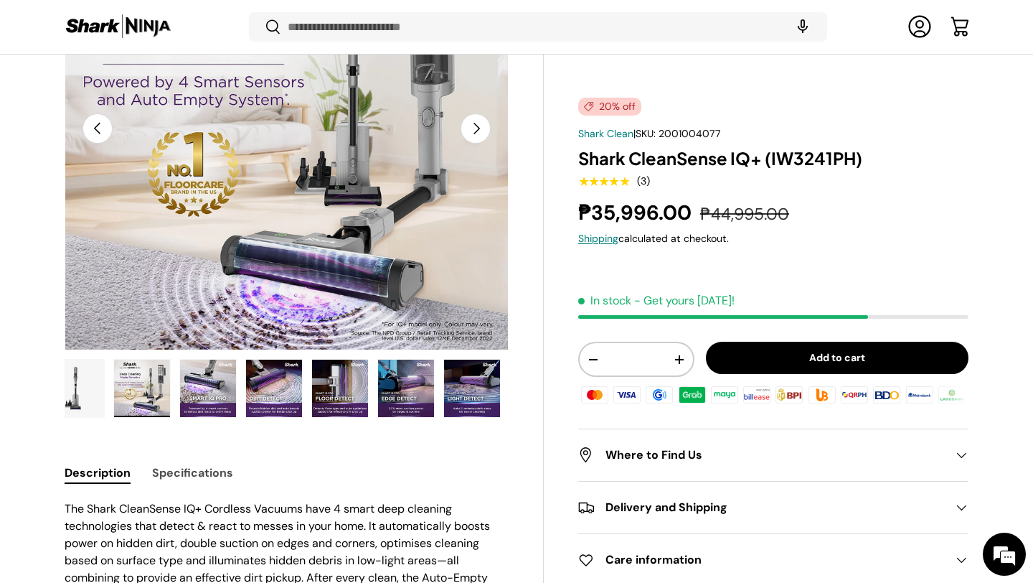
scroll to position [0, 0]
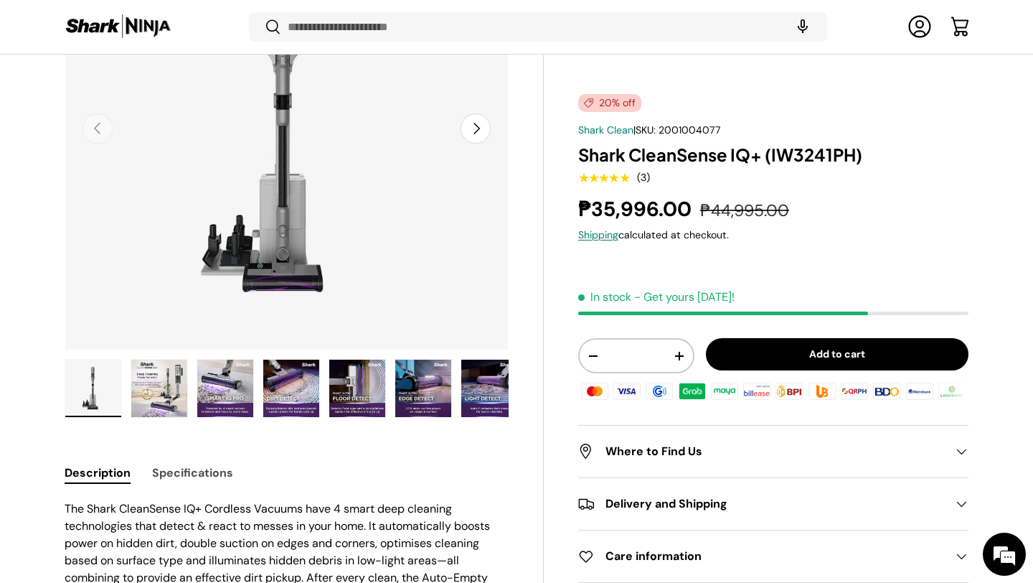
click at [220, 400] on img "Gallery Viewer" at bounding box center [225, 387] width 56 height 57
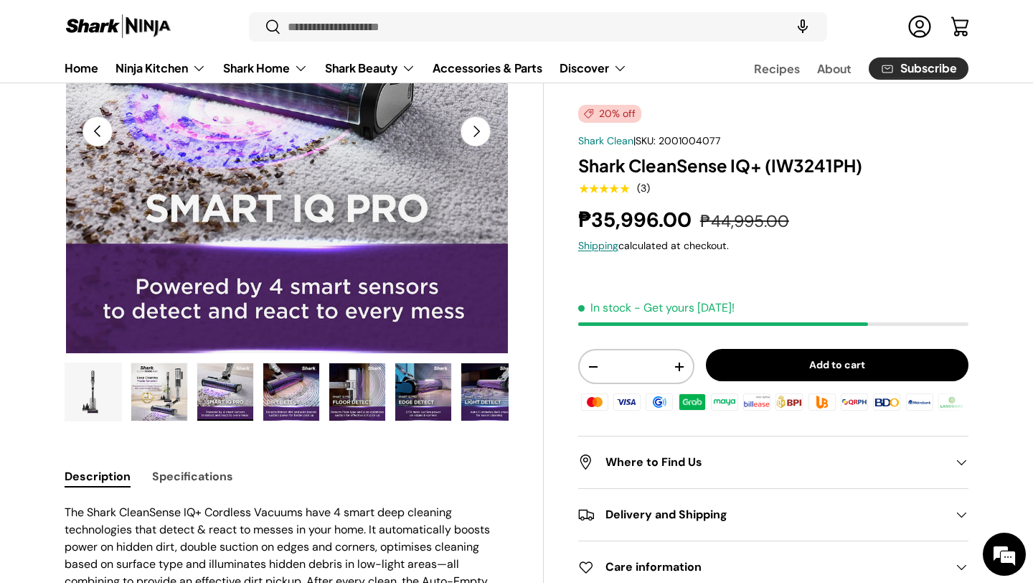
scroll to position [200, 0]
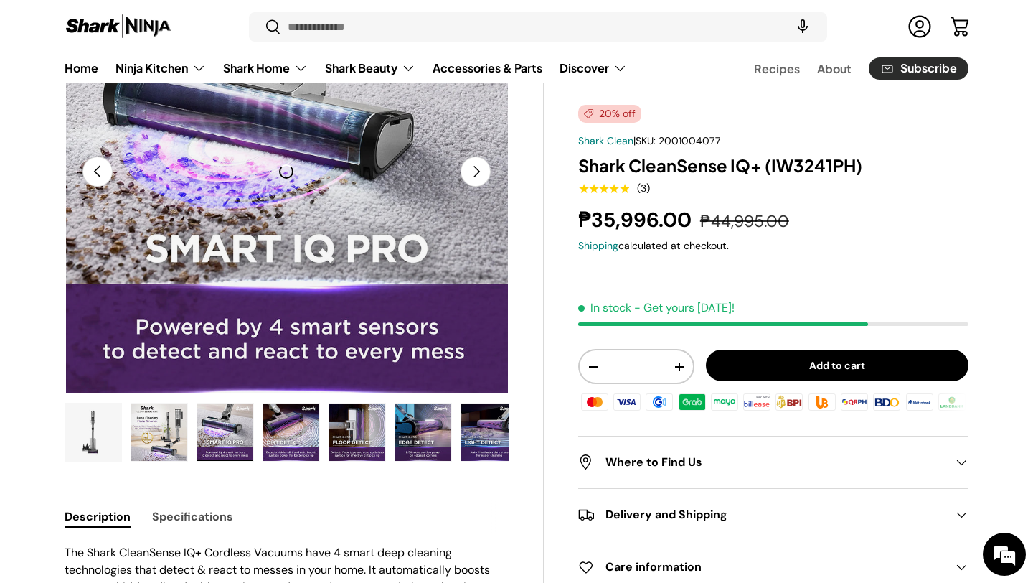
click at [374, 446] on img "Gallery Viewer" at bounding box center [357, 431] width 56 height 57
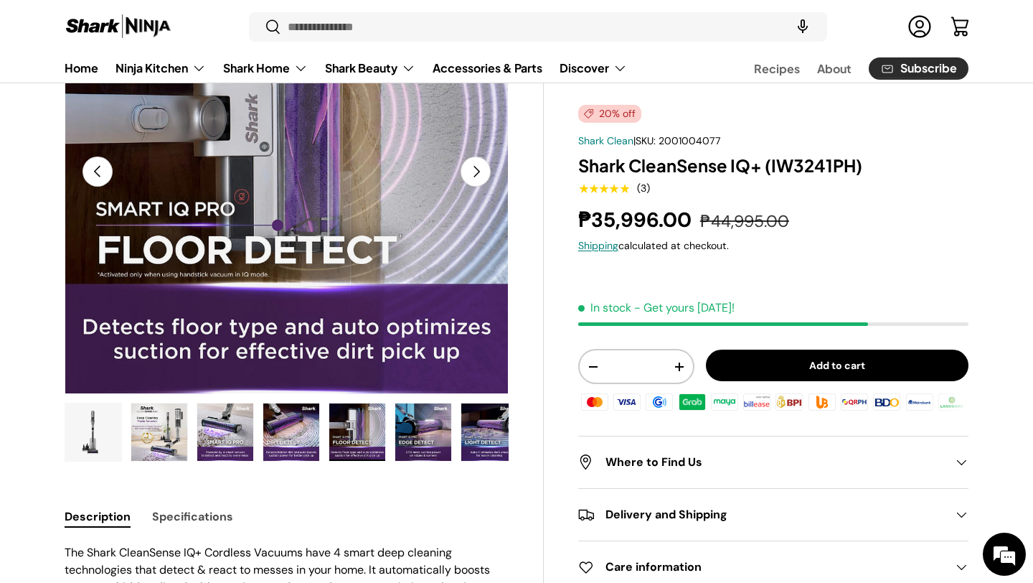
click at [421, 443] on img "Gallery Viewer" at bounding box center [423, 431] width 56 height 57
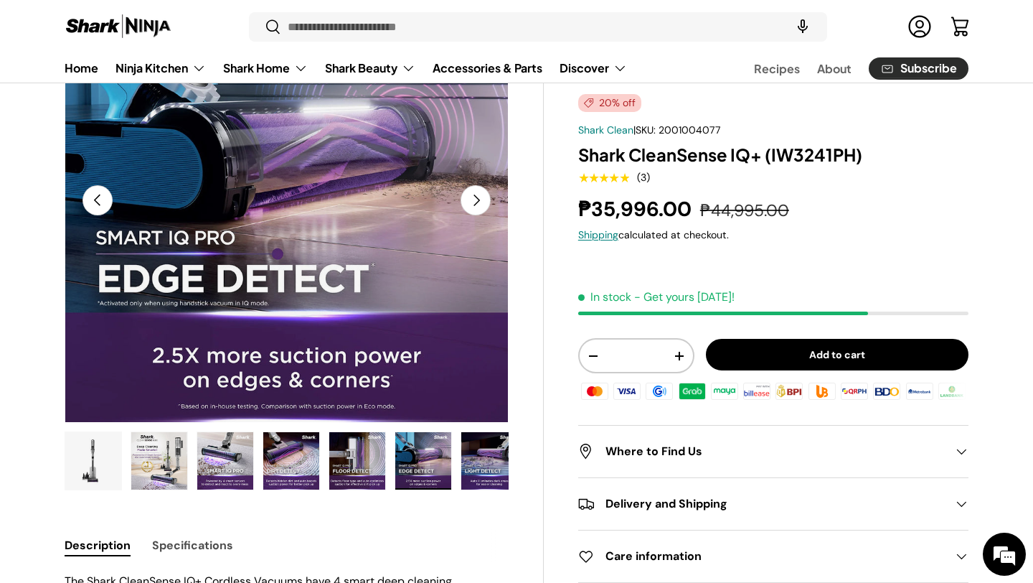
scroll to position [169, 0]
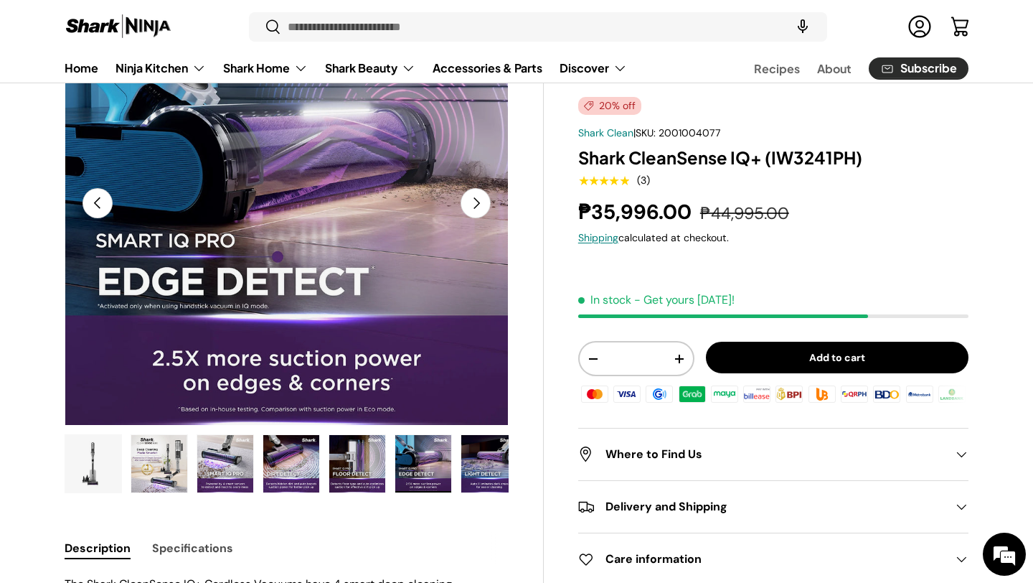
click at [481, 467] on img "Gallery Viewer" at bounding box center [489, 463] width 56 height 57
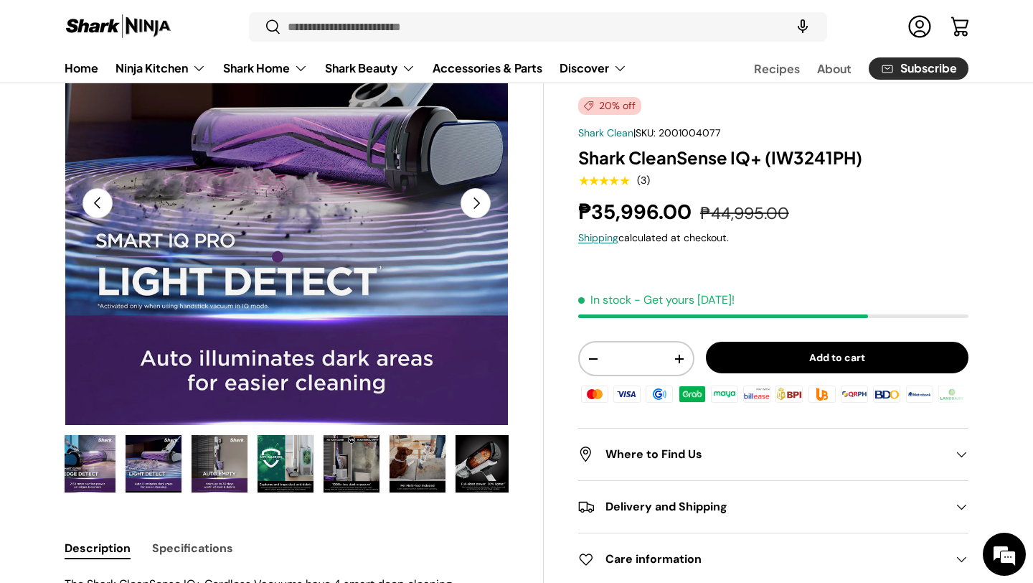
scroll to position [0, 339]
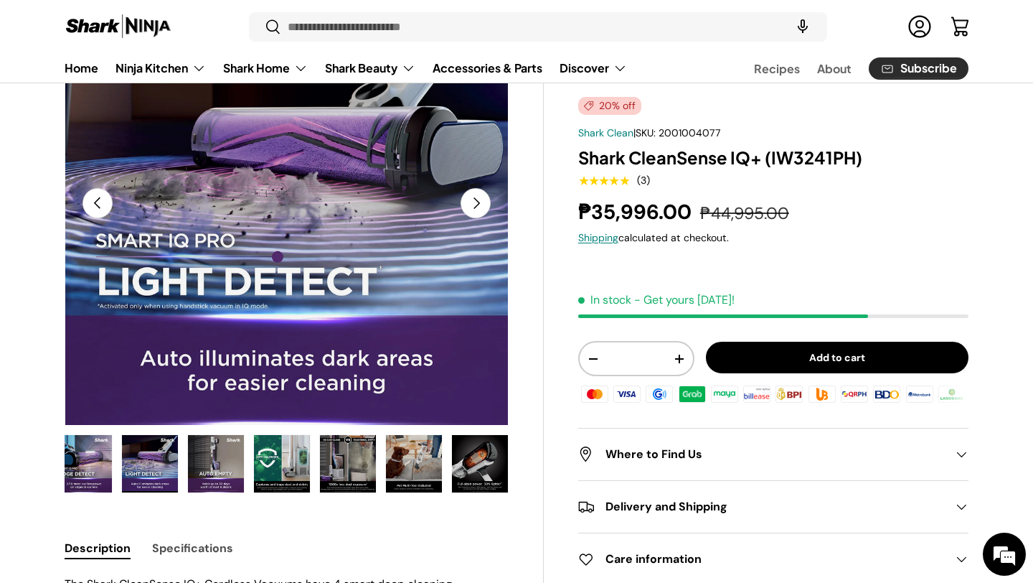
click at [423, 459] on img "Gallery Viewer" at bounding box center [414, 463] width 56 height 57
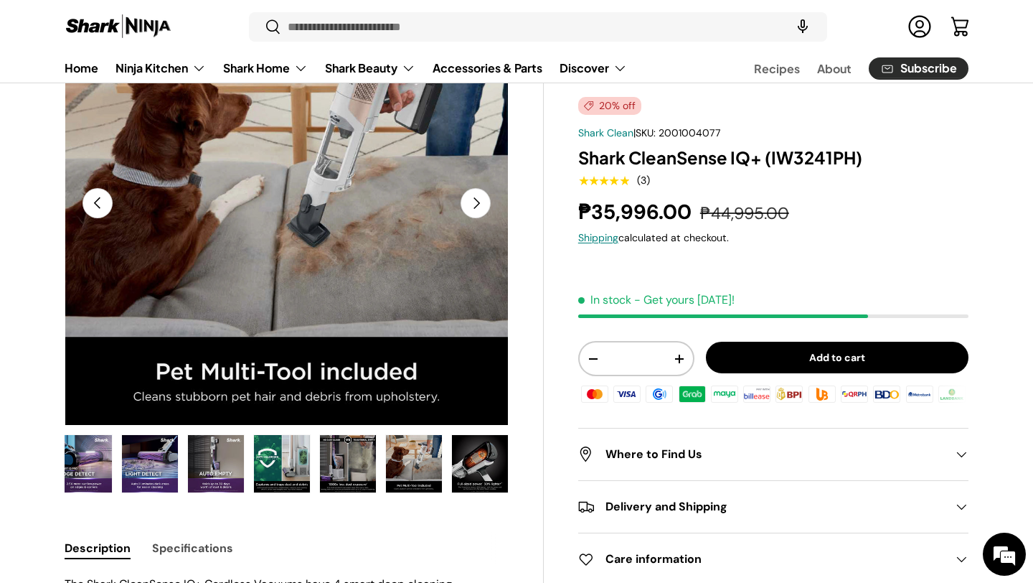
drag, startPoint x: 283, startPoint y: 475, endPoint x: 296, endPoint y: 472, distance: 13.2
click at [283, 475] on img "Gallery Viewer" at bounding box center [282, 463] width 56 height 57
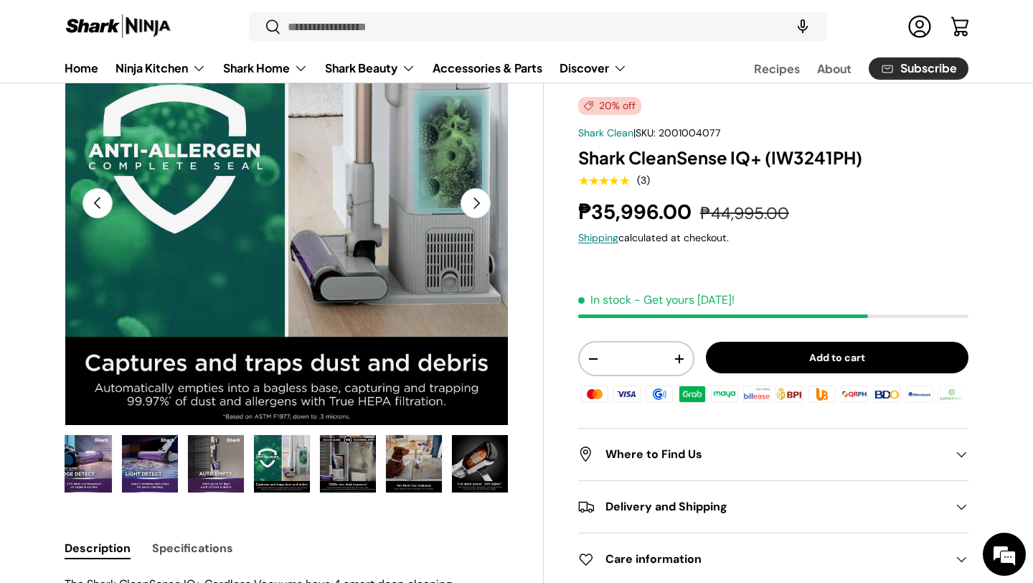
click at [320, 471] on img "Gallery Viewer" at bounding box center [348, 463] width 56 height 57
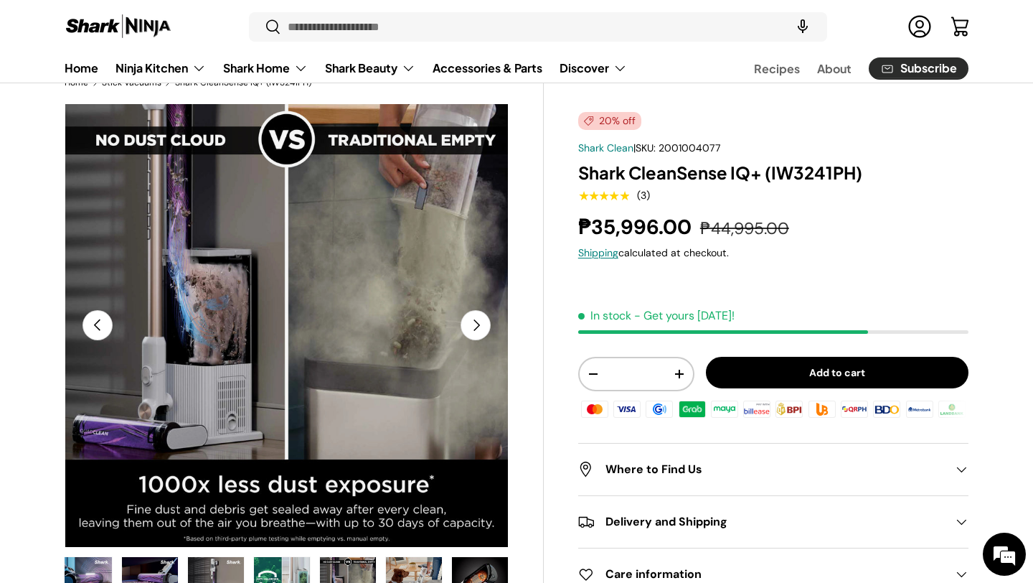
scroll to position [36, 0]
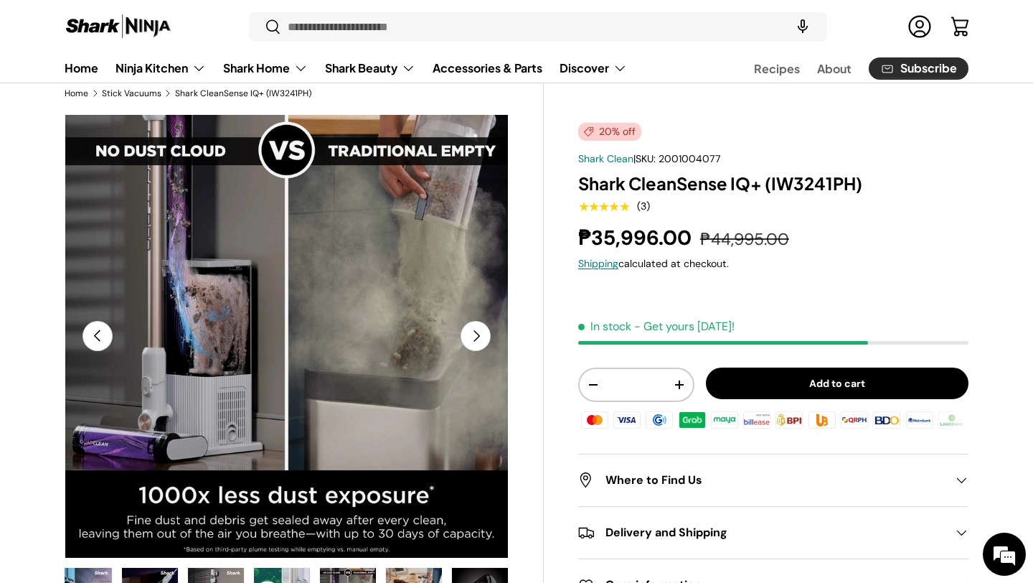
click at [483, 331] on button "Next" at bounding box center [476, 336] width 30 height 30
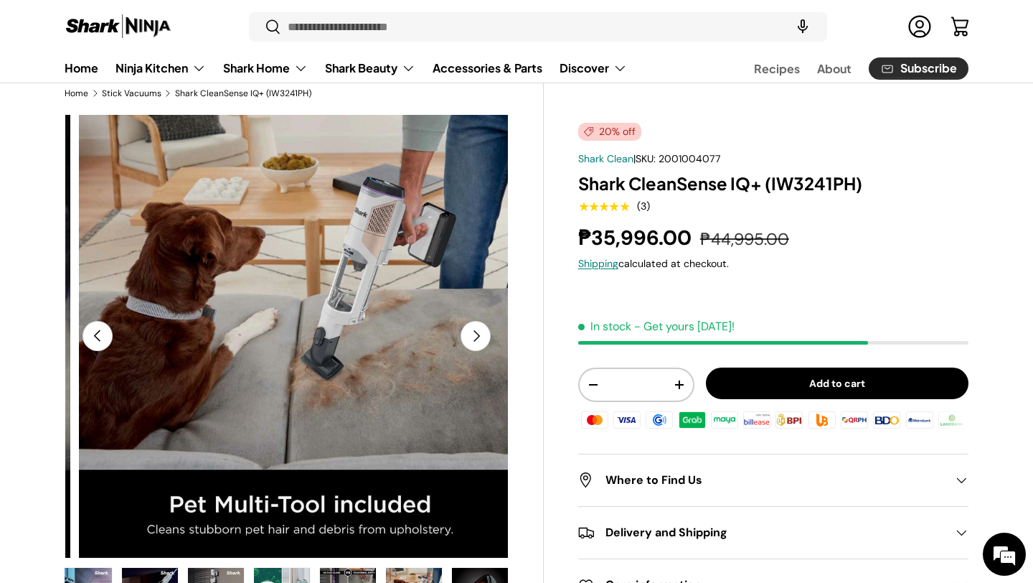
scroll to position [0, 4511]
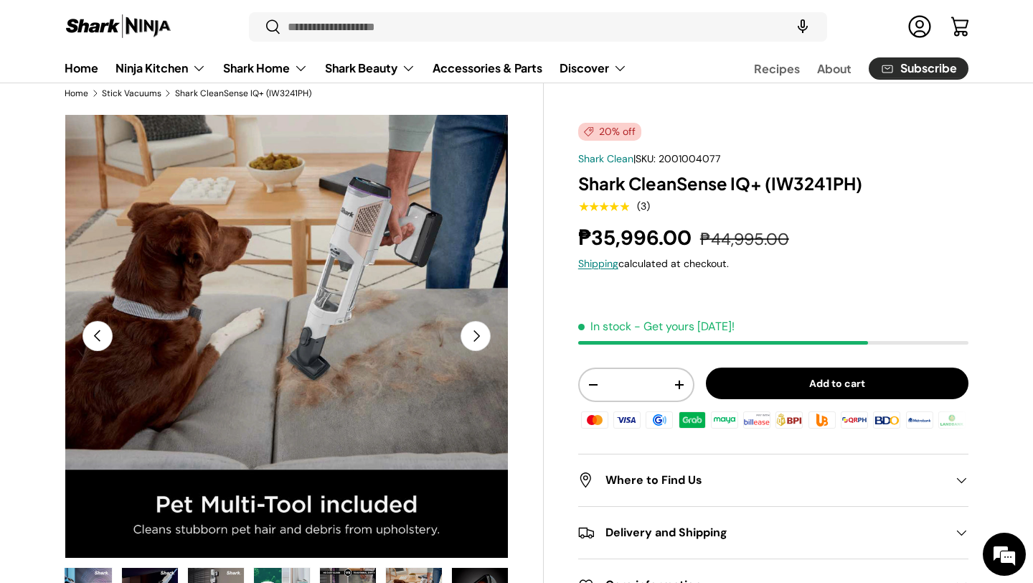
click at [484, 333] on button "Next" at bounding box center [476, 336] width 30 height 30
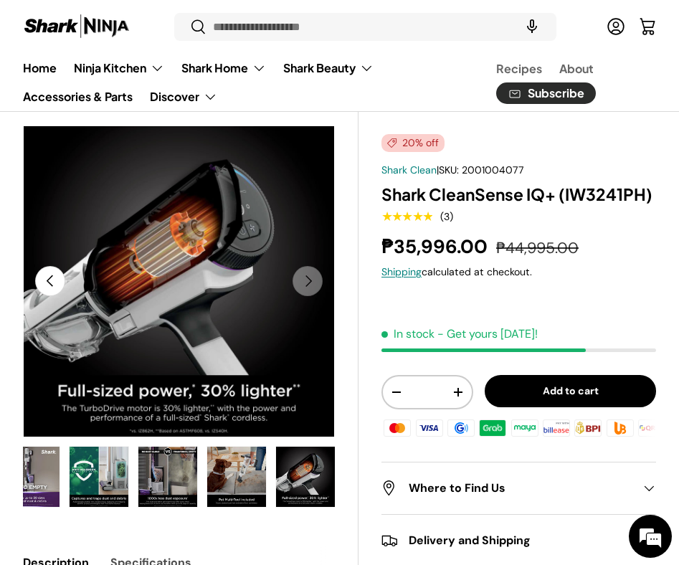
scroll to position [0, 506]
click at [179, 484] on img "Gallery Viewer" at bounding box center [167, 477] width 59 height 60
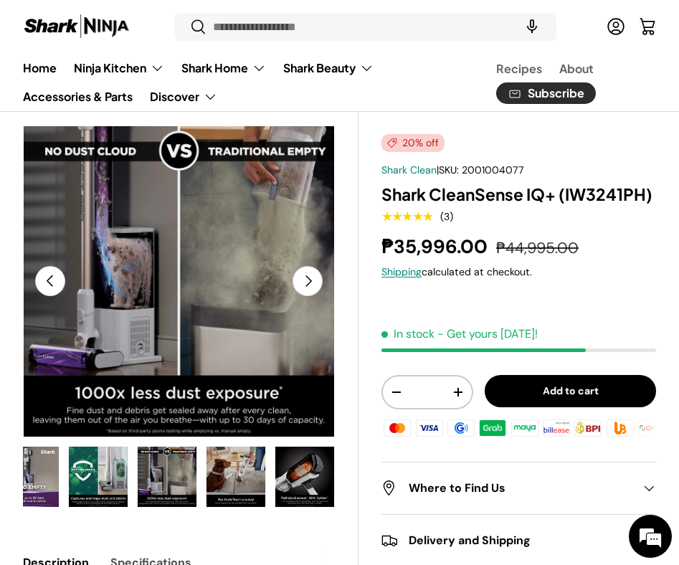
scroll to position [42, 0]
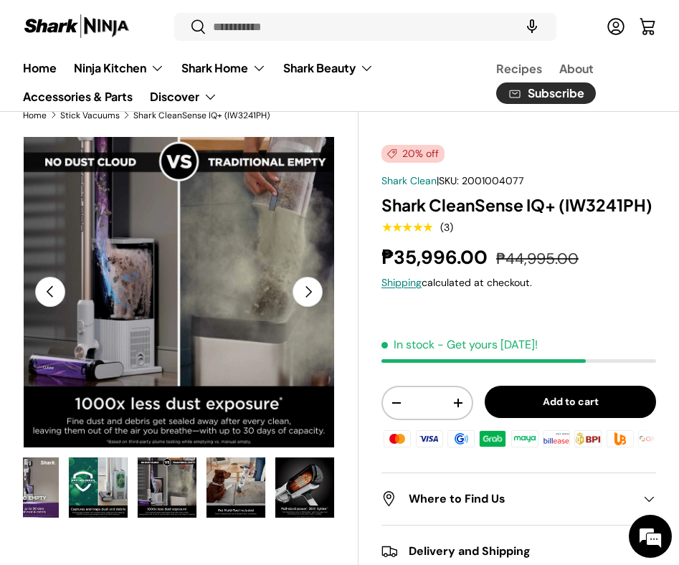
click at [303, 293] on button "Next" at bounding box center [308, 292] width 30 height 30
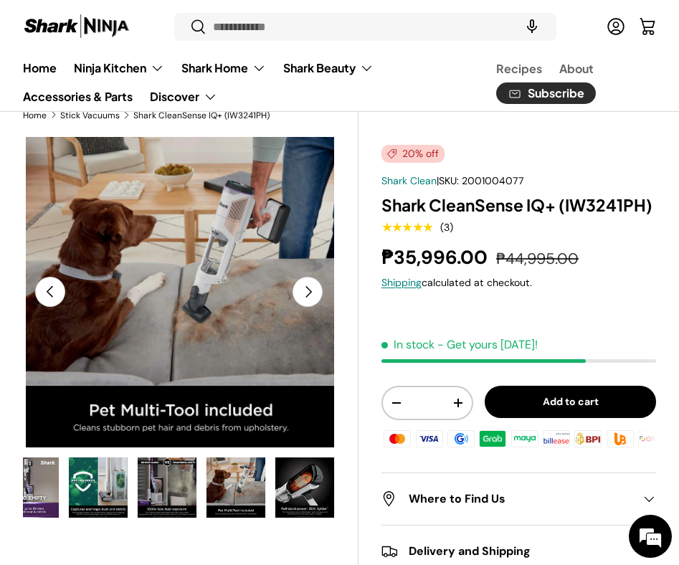
scroll to position [0, 3193]
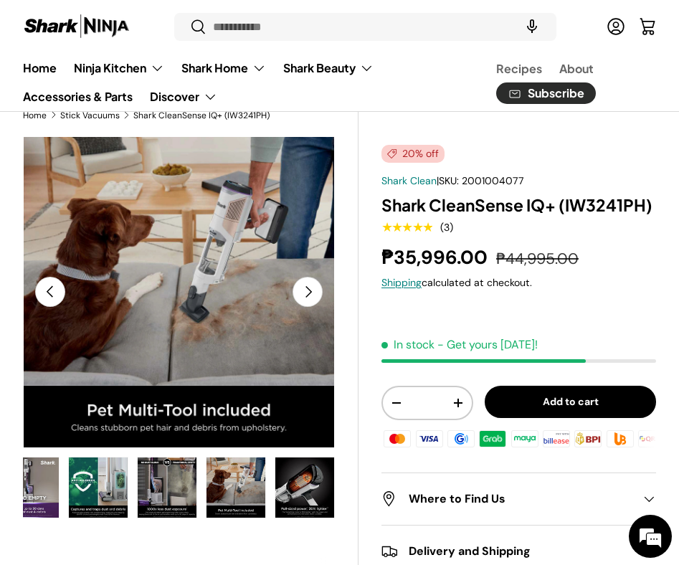
click at [56, 286] on button "Previous" at bounding box center [50, 292] width 30 height 30
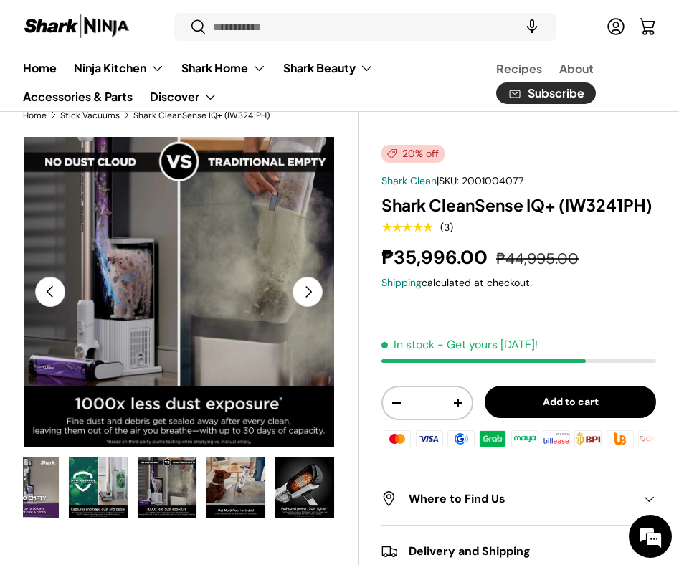
scroll to position [0, 2873]
